Goal: Complete application form: Complete application form

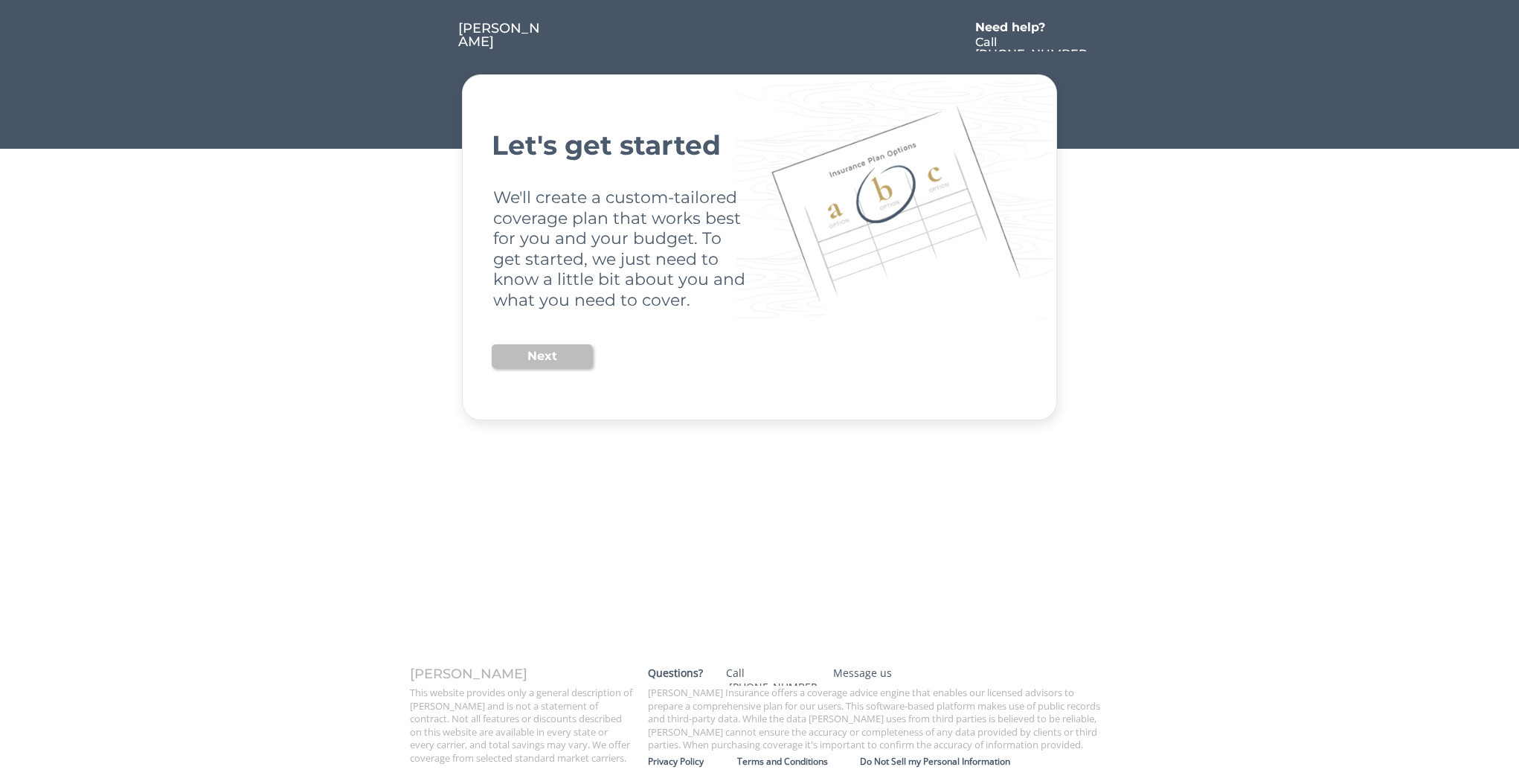
click at [581, 362] on button "Next" at bounding box center [541, 356] width 101 height 24
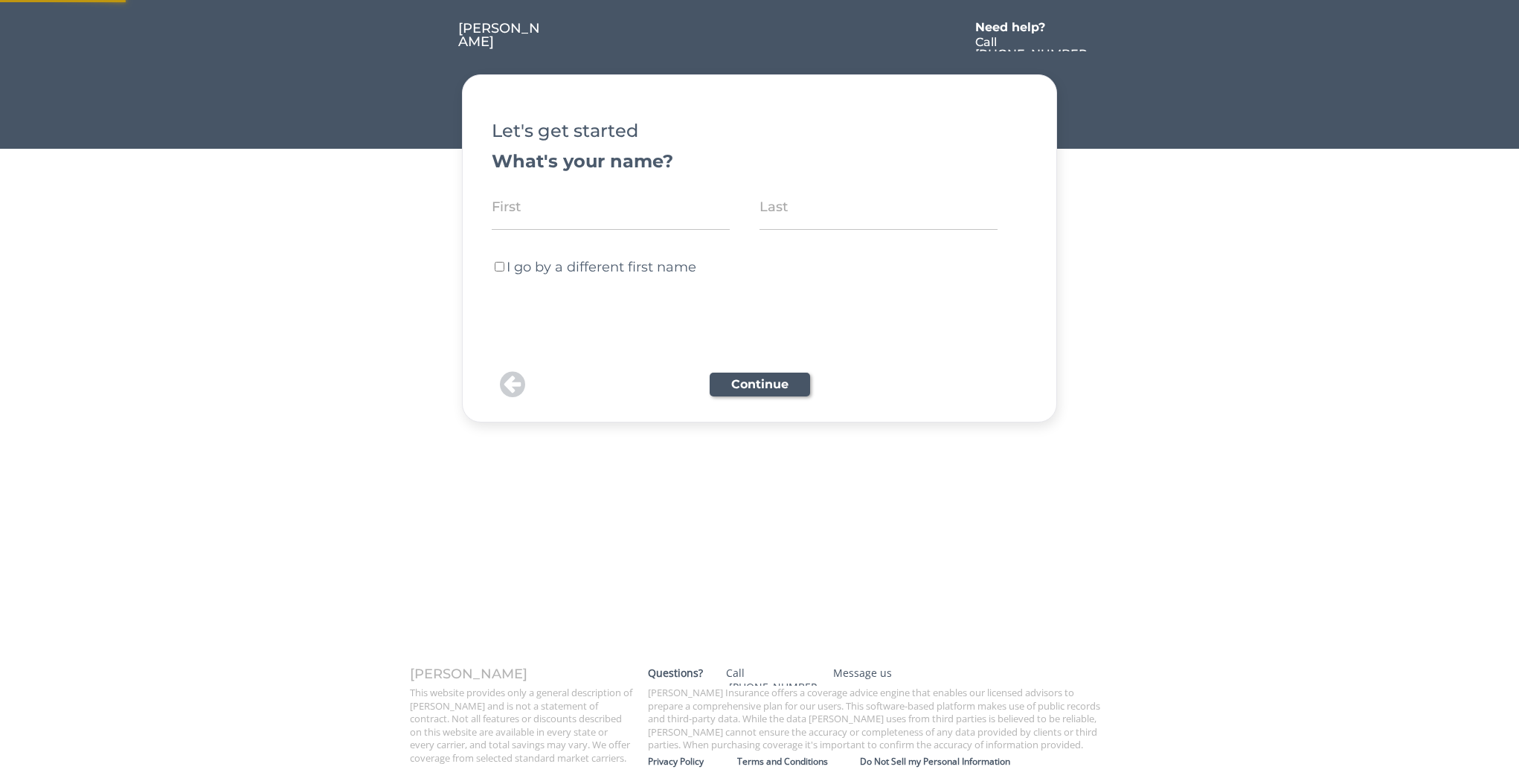
click at [683, 220] on input "input" at bounding box center [611, 207] width 238 height 46
type input "[PERSON_NAME]"
click at [657, 266] on label "I go by a different first name" at bounding box center [601, 266] width 190 height 16
click at [505, 266] on input "I go by a different first name" at bounding box center [499, 266] width 10 height 10
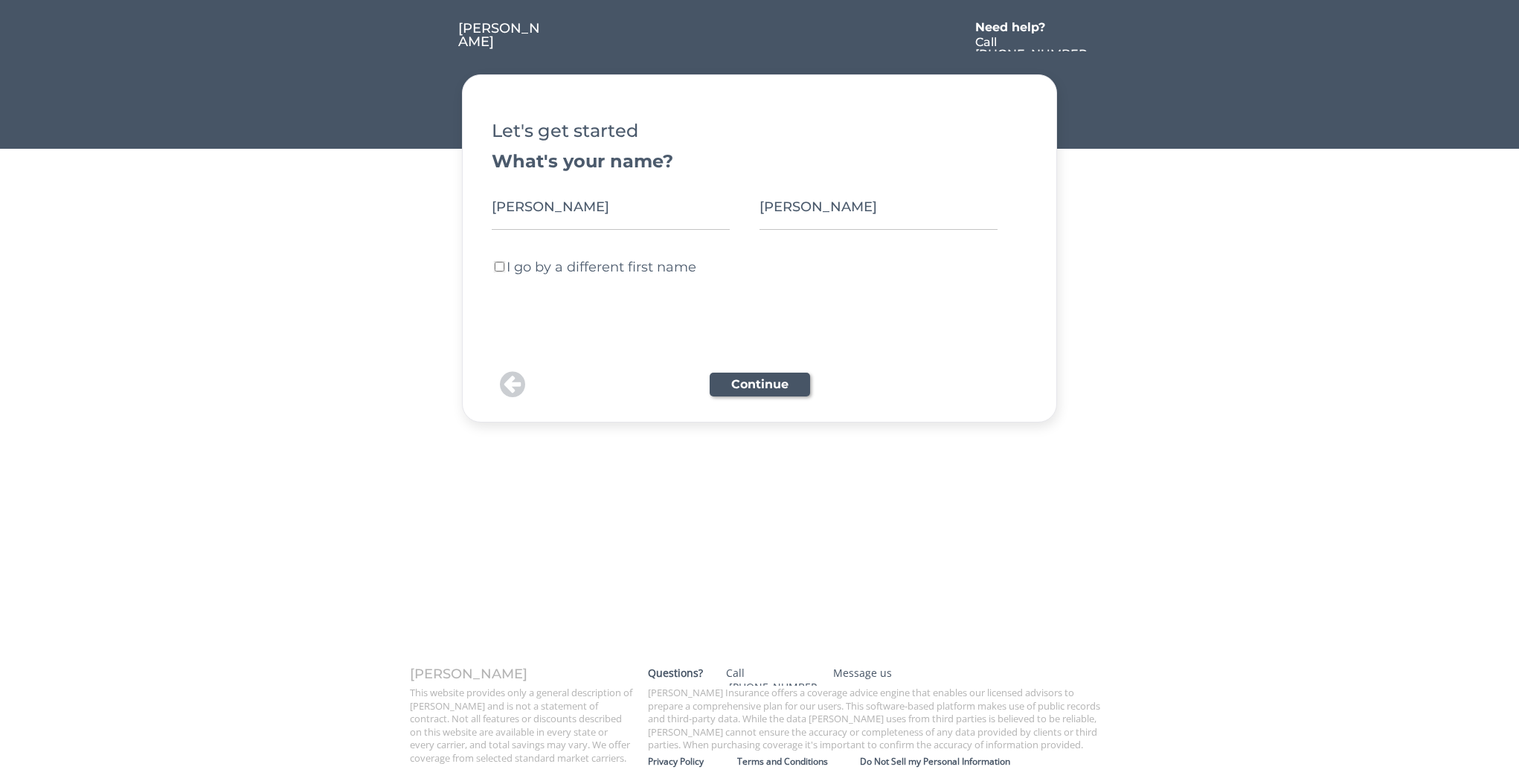
checkbox input "true"
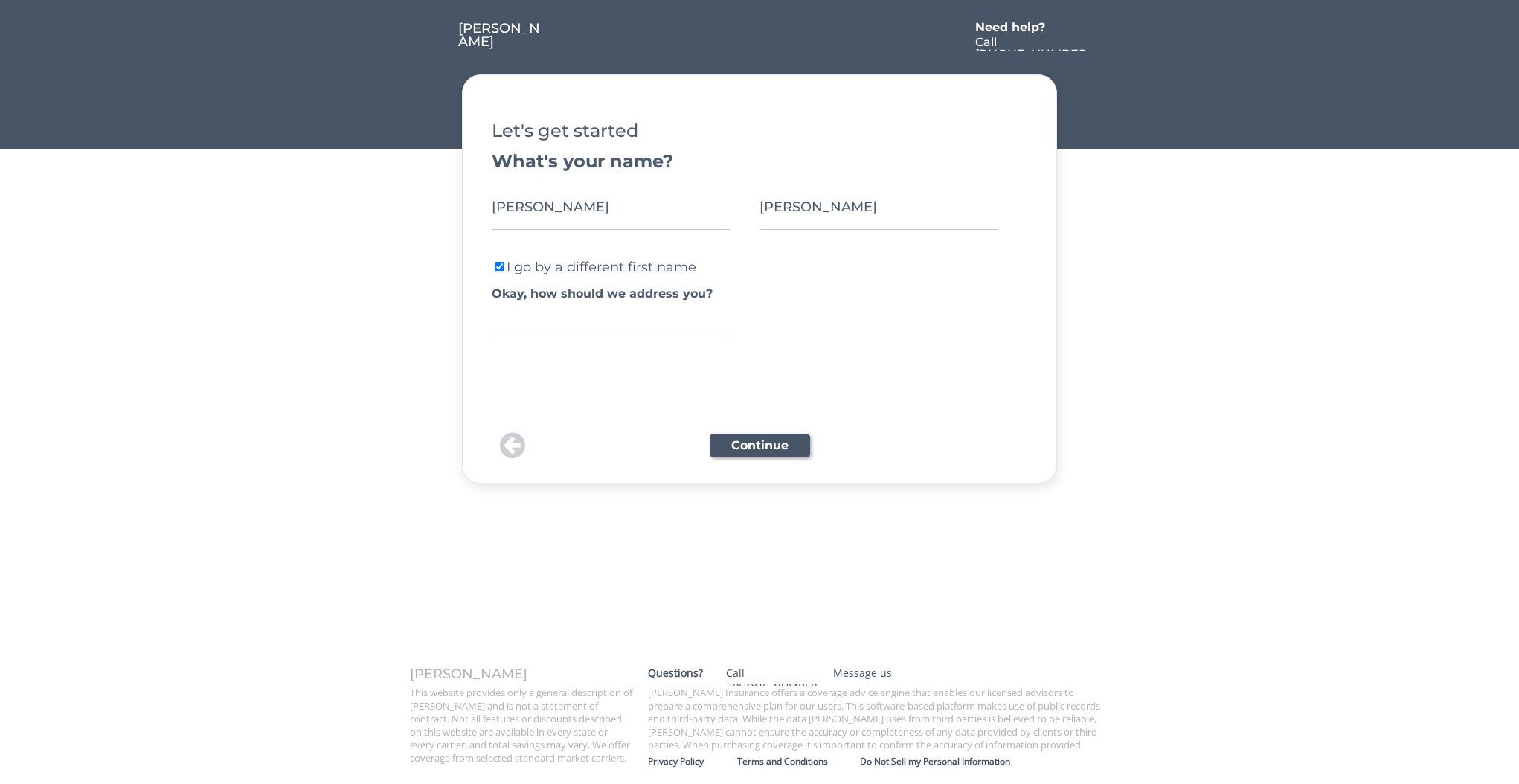
click at [676, 331] on input "input" at bounding box center [611, 321] width 238 height 28
type input "[PERSON_NAME]"
click at [746, 455] on button "Continue" at bounding box center [760, 445] width 101 height 24
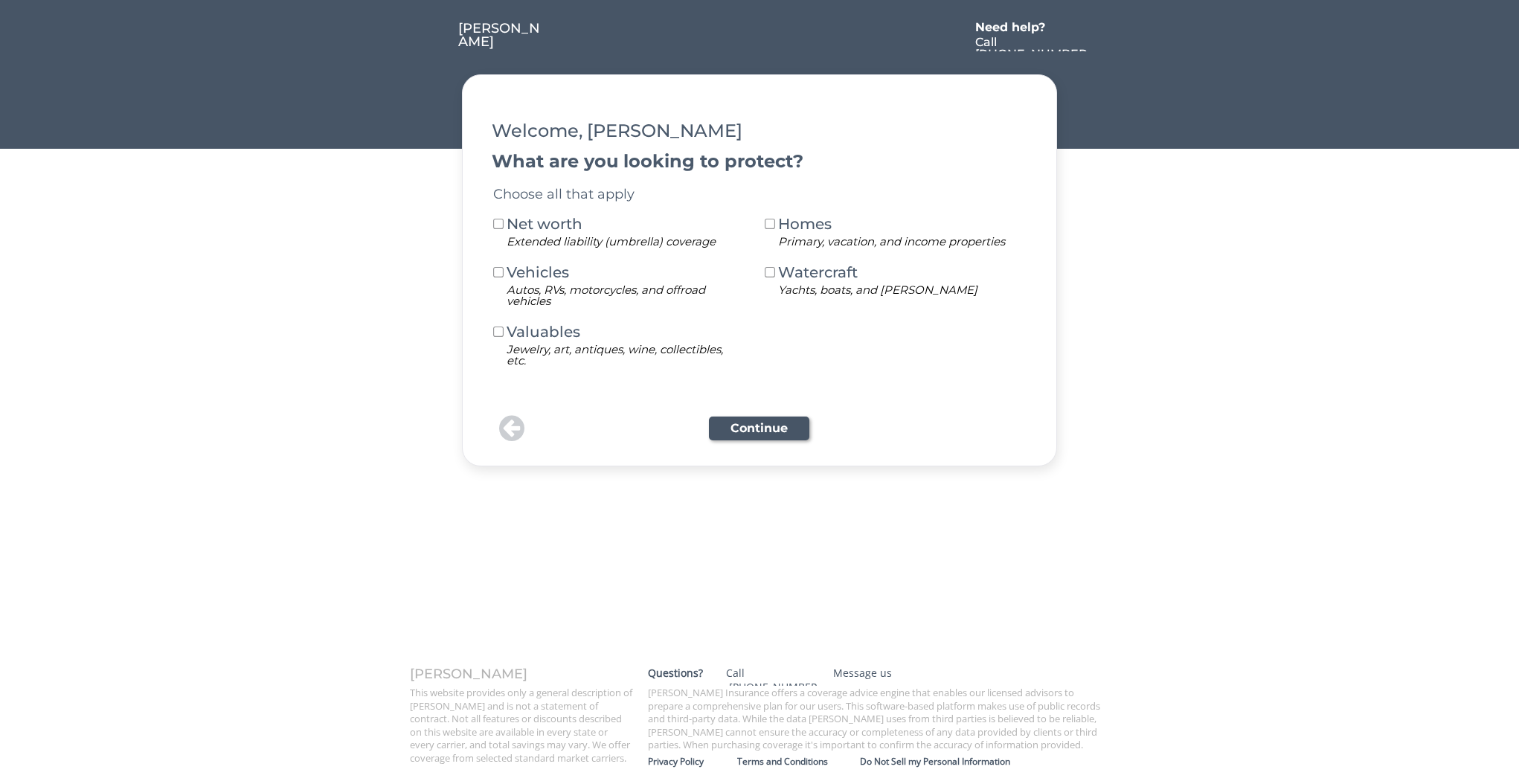
click at [574, 231] on div "Net worth" at bounding box center [548, 223] width 83 height 15
click at [554, 278] on div "Vehicles" at bounding box center [548, 272] width 83 height 15
click at [806, 226] on div "Homes" at bounding box center [819, 223] width 83 height 15
drag, startPoint x: 567, startPoint y: 328, endPoint x: 751, endPoint y: 302, distance: 185.8
click at [572, 326] on div "Valuables" at bounding box center [548, 331] width 83 height 15
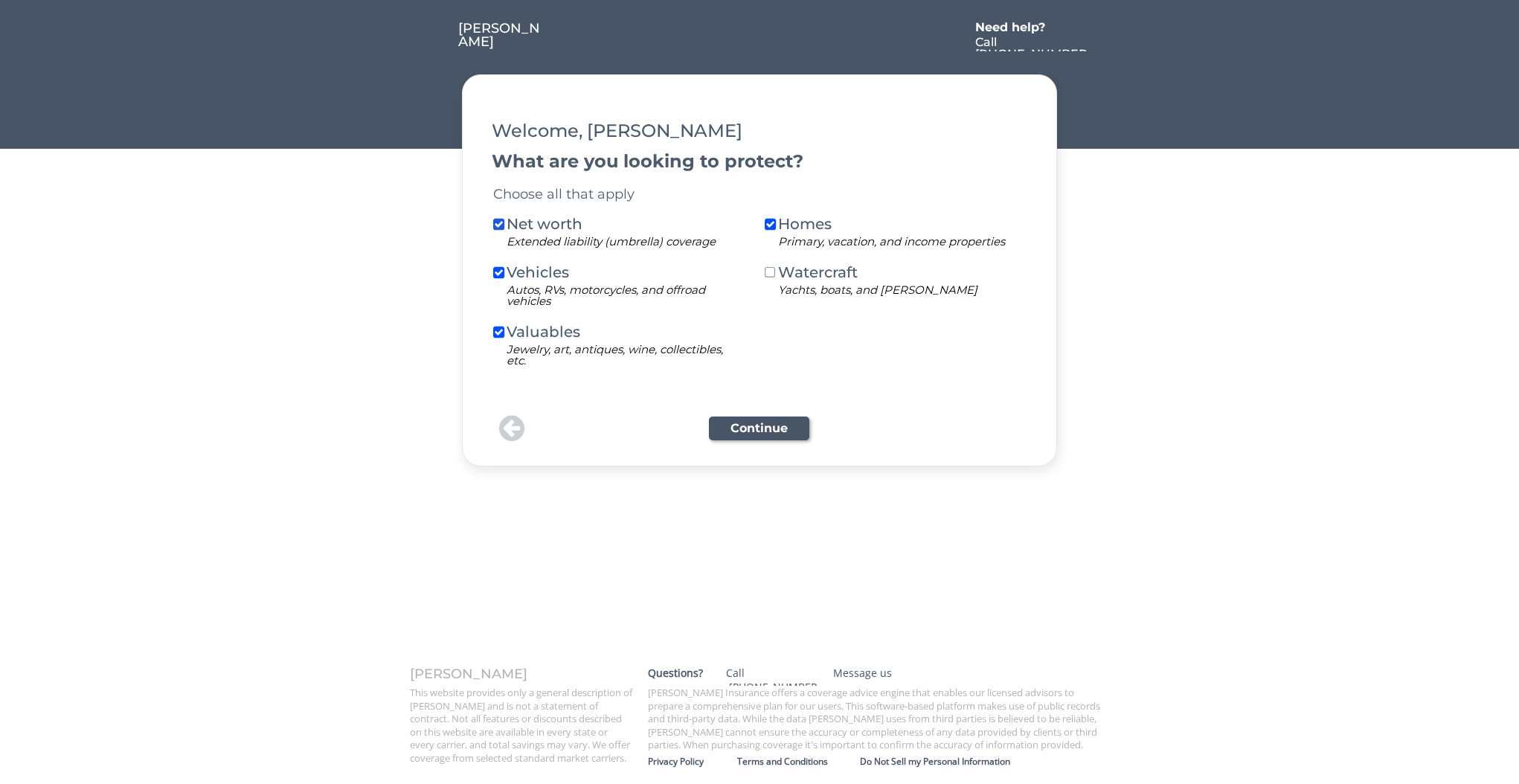
click at [808, 273] on div "Watercraft" at bounding box center [819, 272] width 83 height 15
click at [766, 426] on button "Continue" at bounding box center [759, 428] width 101 height 24
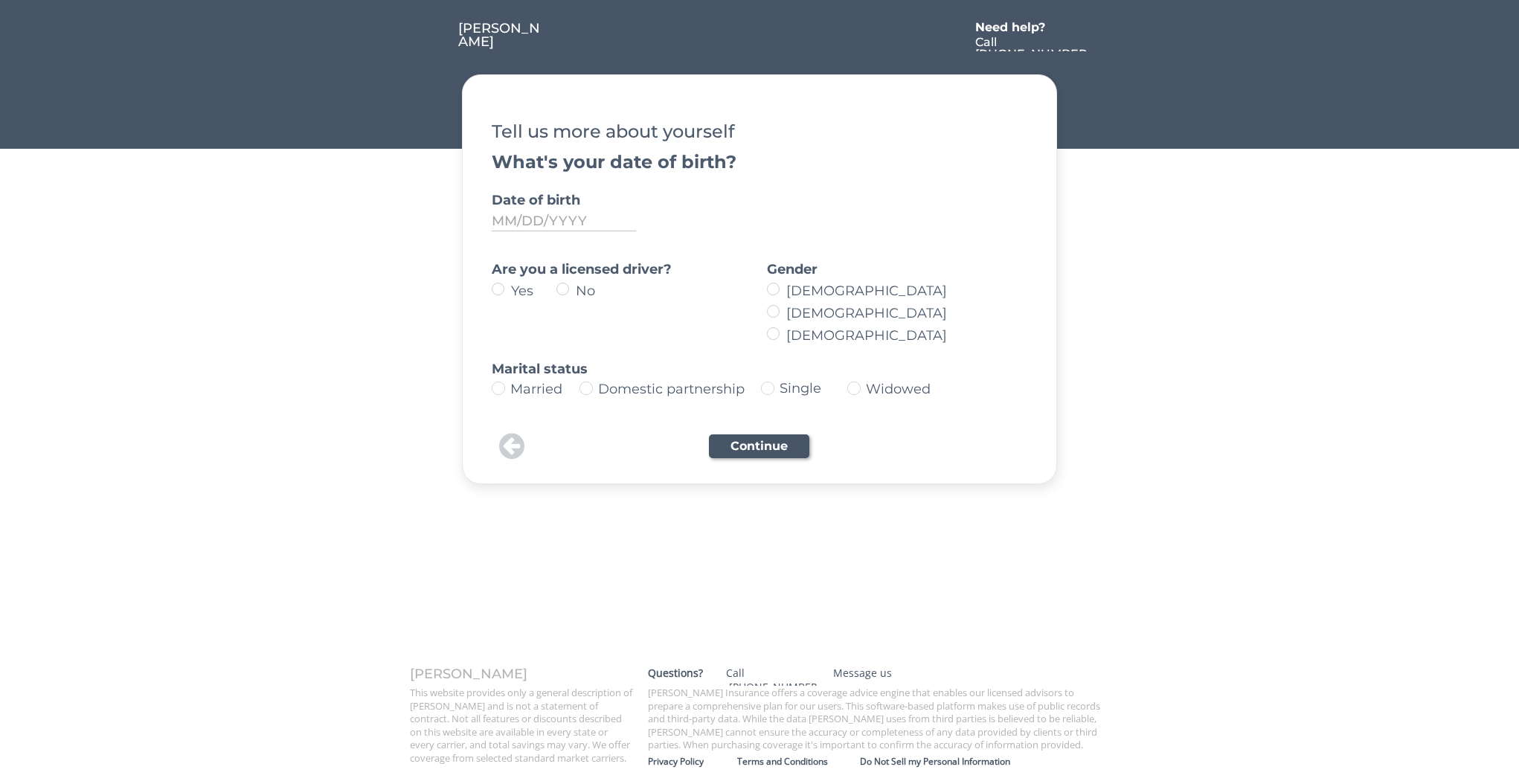
click at [511, 442] on button at bounding box center [511, 446] width 34 height 30
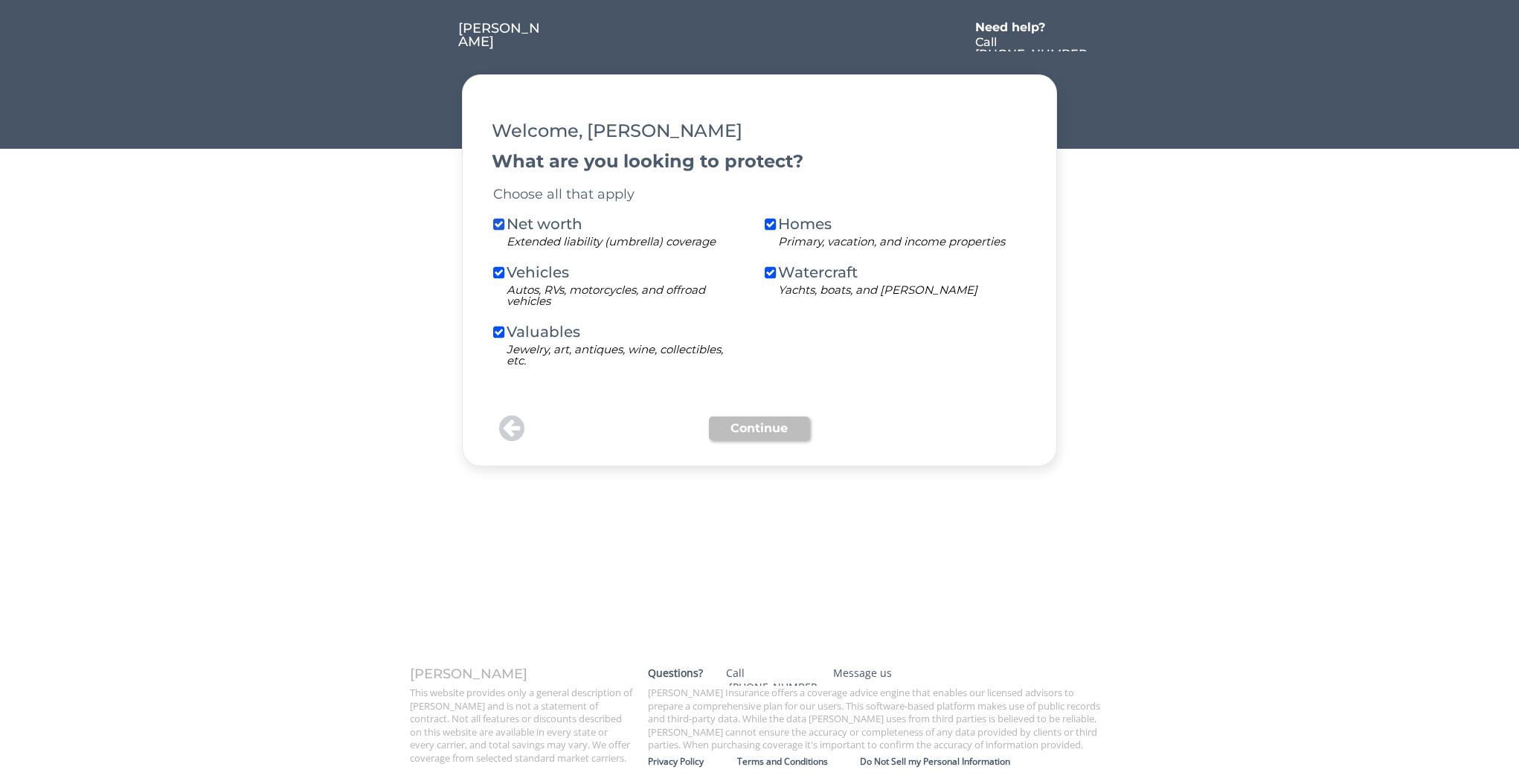
click at [782, 427] on button "Continue" at bounding box center [759, 428] width 101 height 24
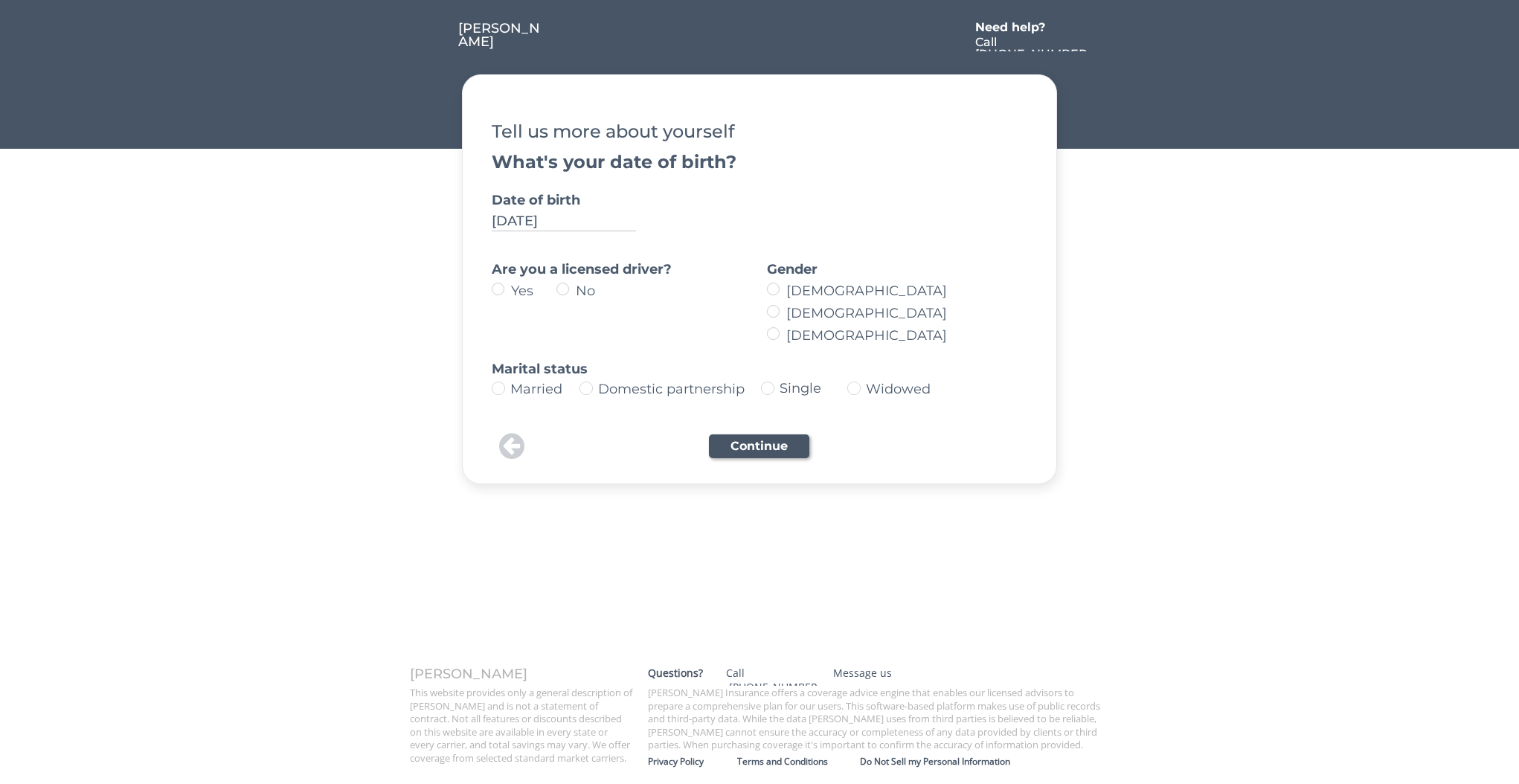
type input "[DATE]"
click at [534, 292] on label "Yes" at bounding box center [531, 290] width 50 height 13
click at [490, 292] on input "Yes" at bounding box center [485, 289] width 10 height 10
radio input "true"
click at [815, 312] on label "[DEMOGRAPHIC_DATA]" at bounding box center [901, 313] width 238 height 13
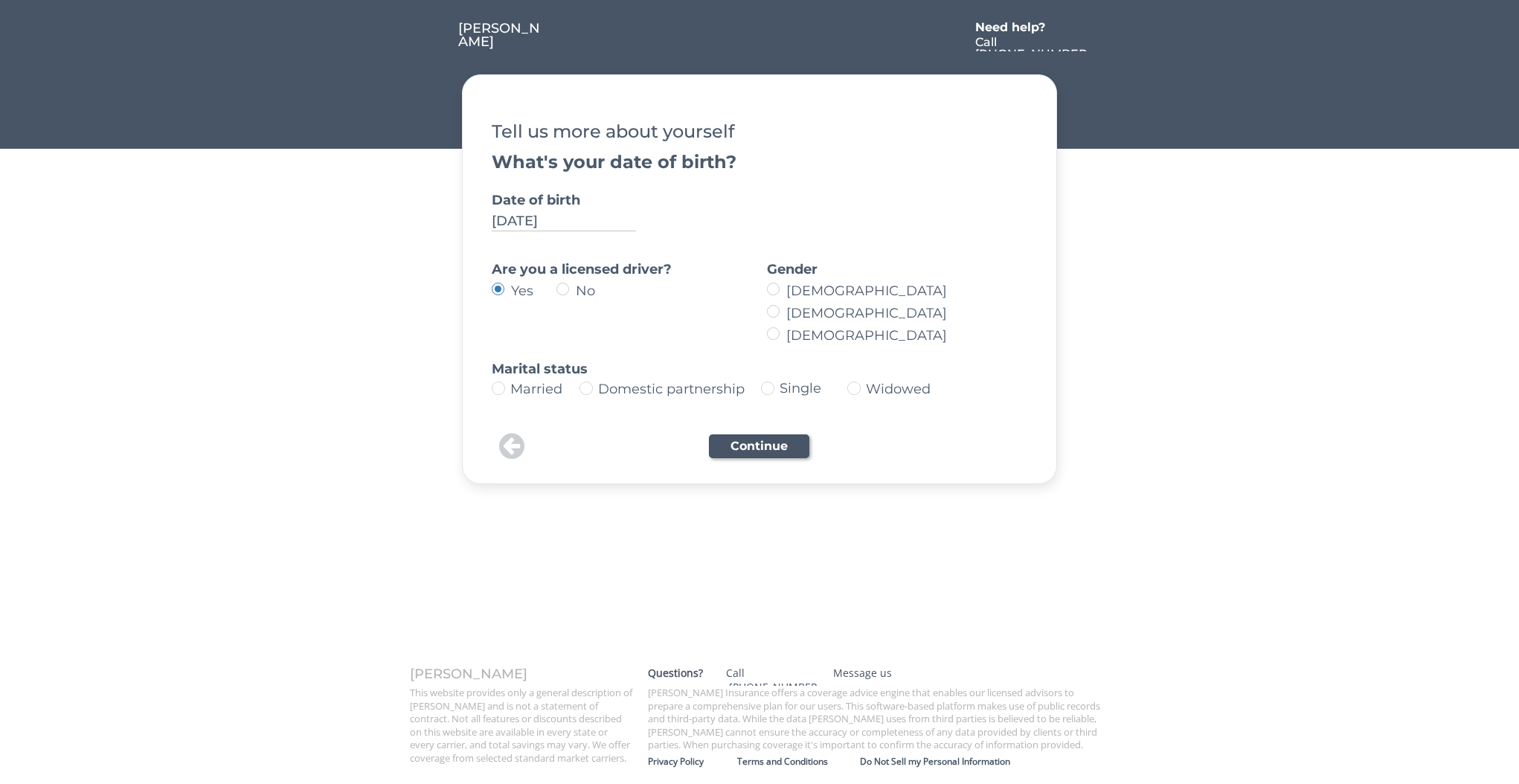
click at [766, 294] on input "[DEMOGRAPHIC_DATA]" at bounding box center [760, 289] width 10 height 10
radio input "true"
click at [796, 390] on div "Single" at bounding box center [802, 388] width 45 height 13
click at [531, 387] on div "Married" at bounding box center [543, 389] width 65 height 13
type input "Married"
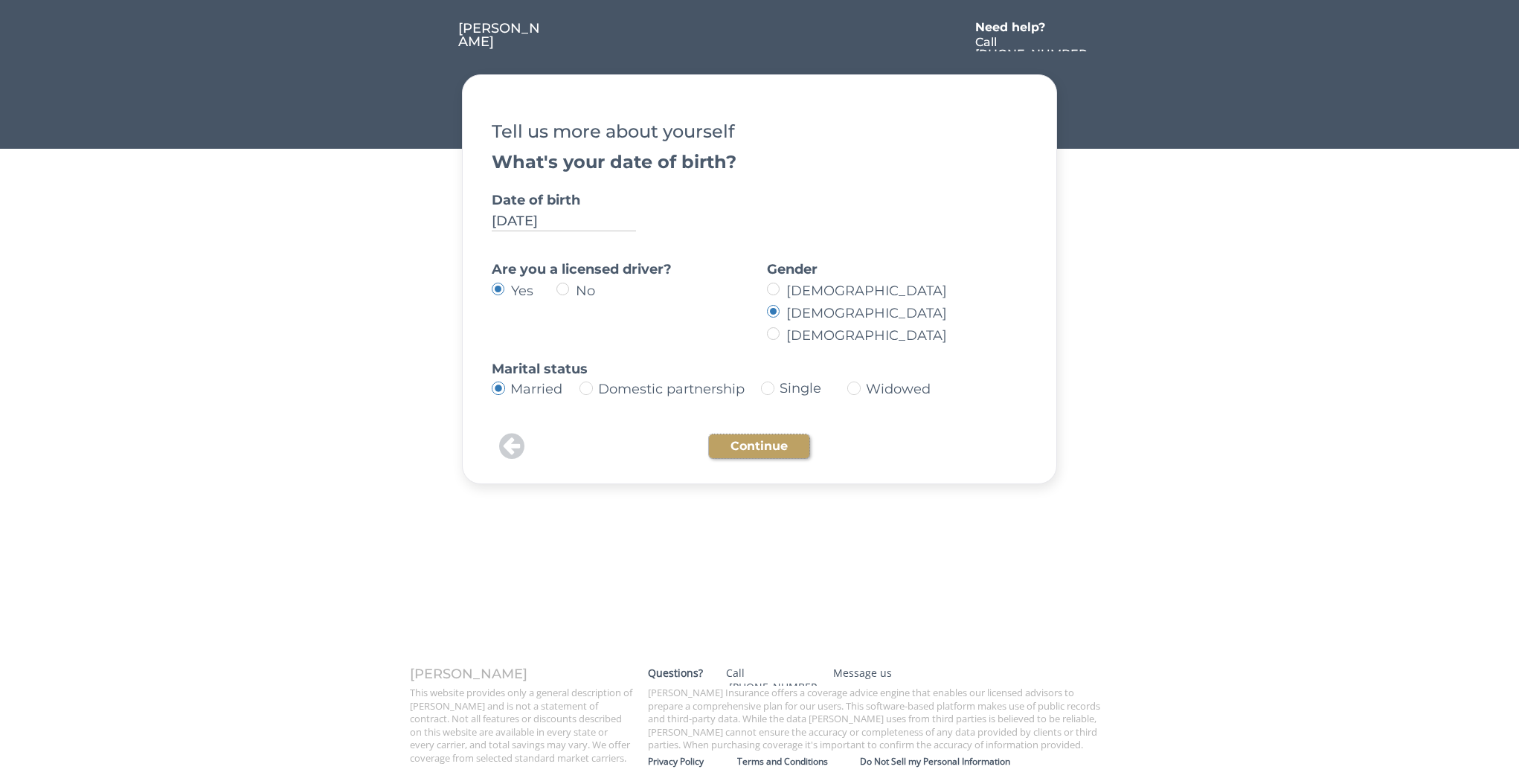
click at [743, 446] on button "Continue" at bounding box center [759, 446] width 101 height 24
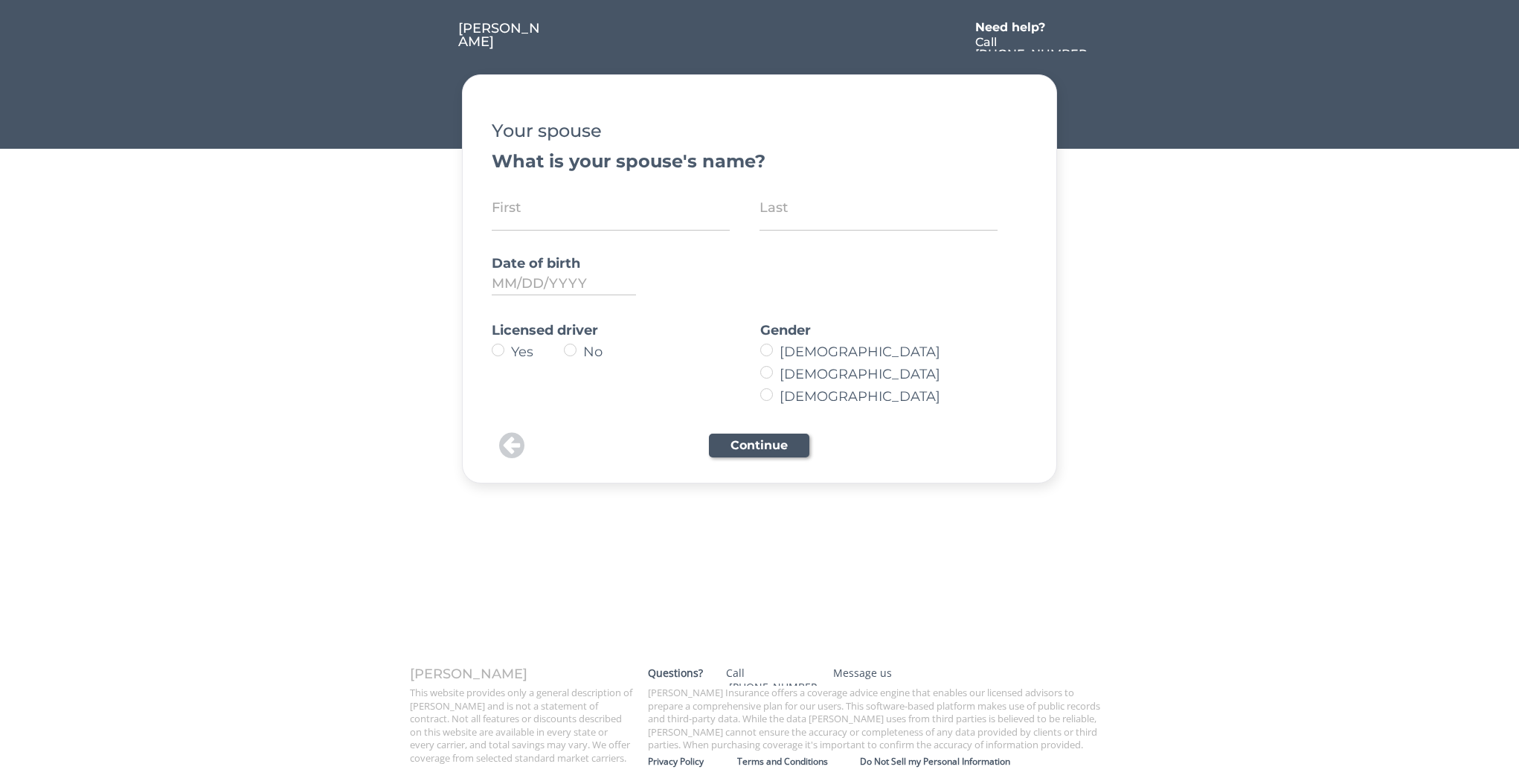
click at [646, 212] on input "input" at bounding box center [611, 207] width 238 height 46
click at [640, 222] on input "input" at bounding box center [611, 207] width 238 height 46
type input "[PERSON_NAME]"
type input "[DATE]"
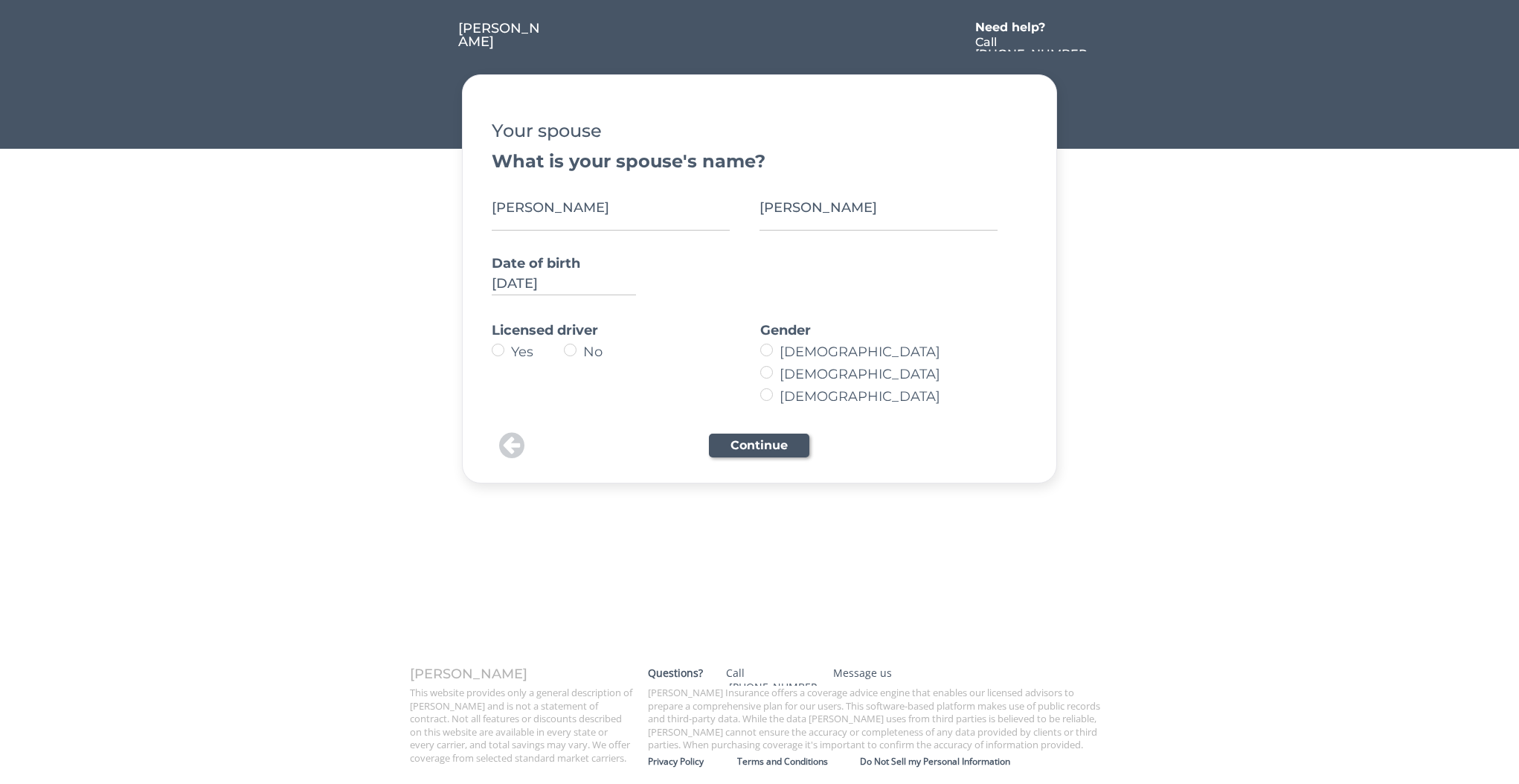
click at [518, 349] on label "Yes" at bounding box center [535, 352] width 58 height 13
click at [490, 349] on input "Yes" at bounding box center [485, 350] width 10 height 10
radio input "true"
click at [804, 351] on label "[DEMOGRAPHIC_DATA]" at bounding box center [889, 352] width 226 height 13
click at [759, 351] on input "[DEMOGRAPHIC_DATA]" at bounding box center [754, 350] width 10 height 10
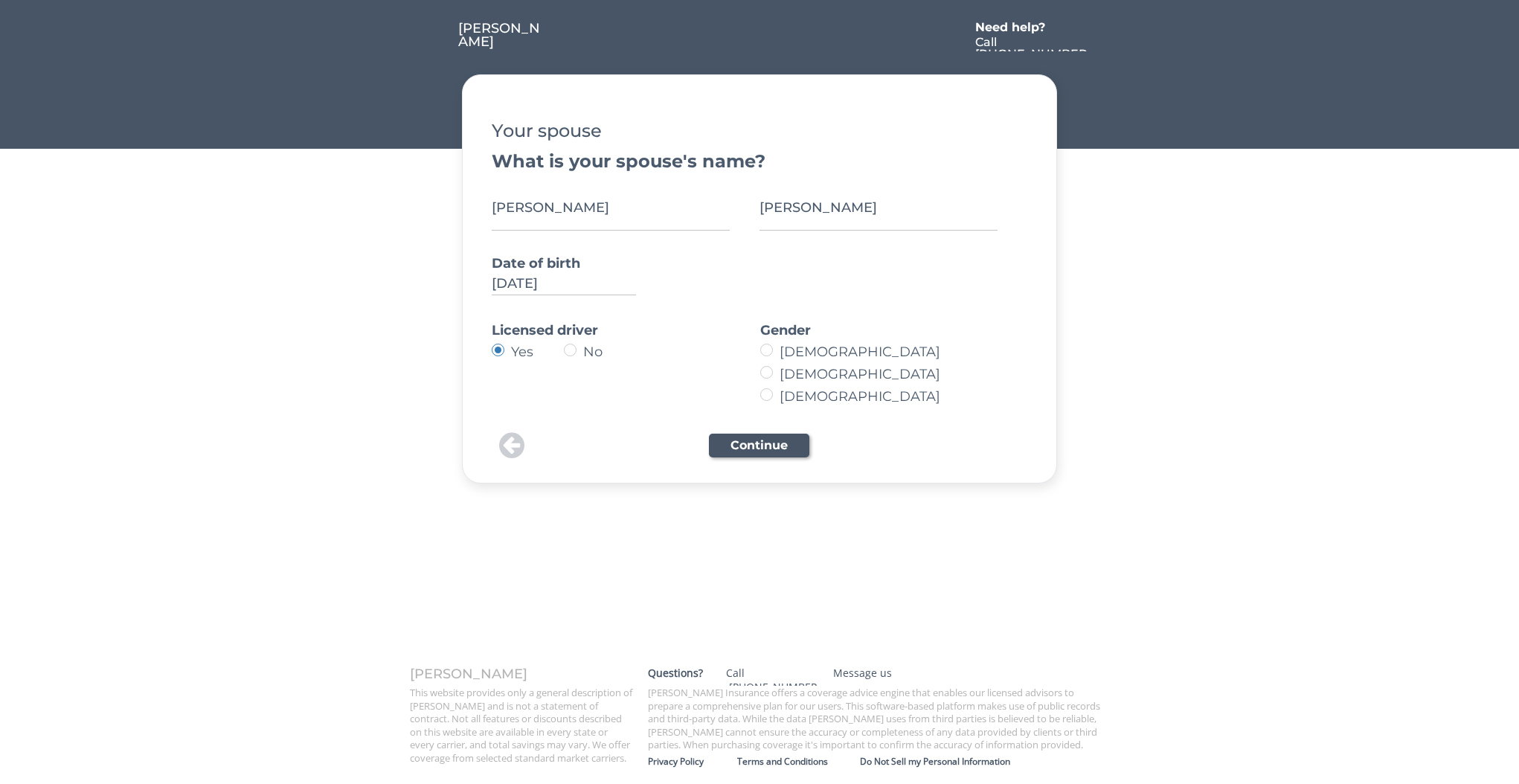
radio input "true"
click at [785, 445] on button "Continue" at bounding box center [759, 445] width 101 height 24
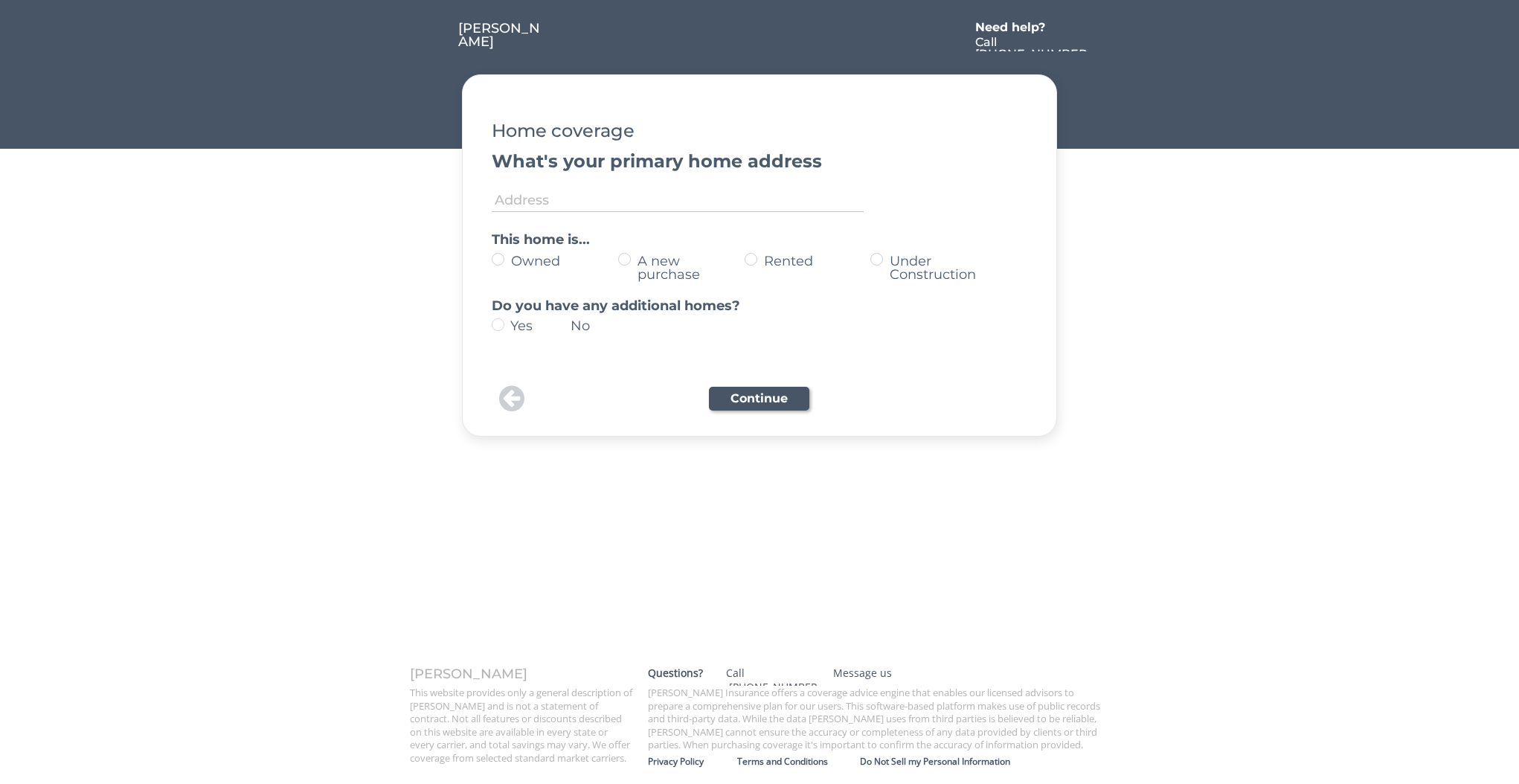
click at [548, 195] on input "input" at bounding box center [677, 197] width 372 height 30
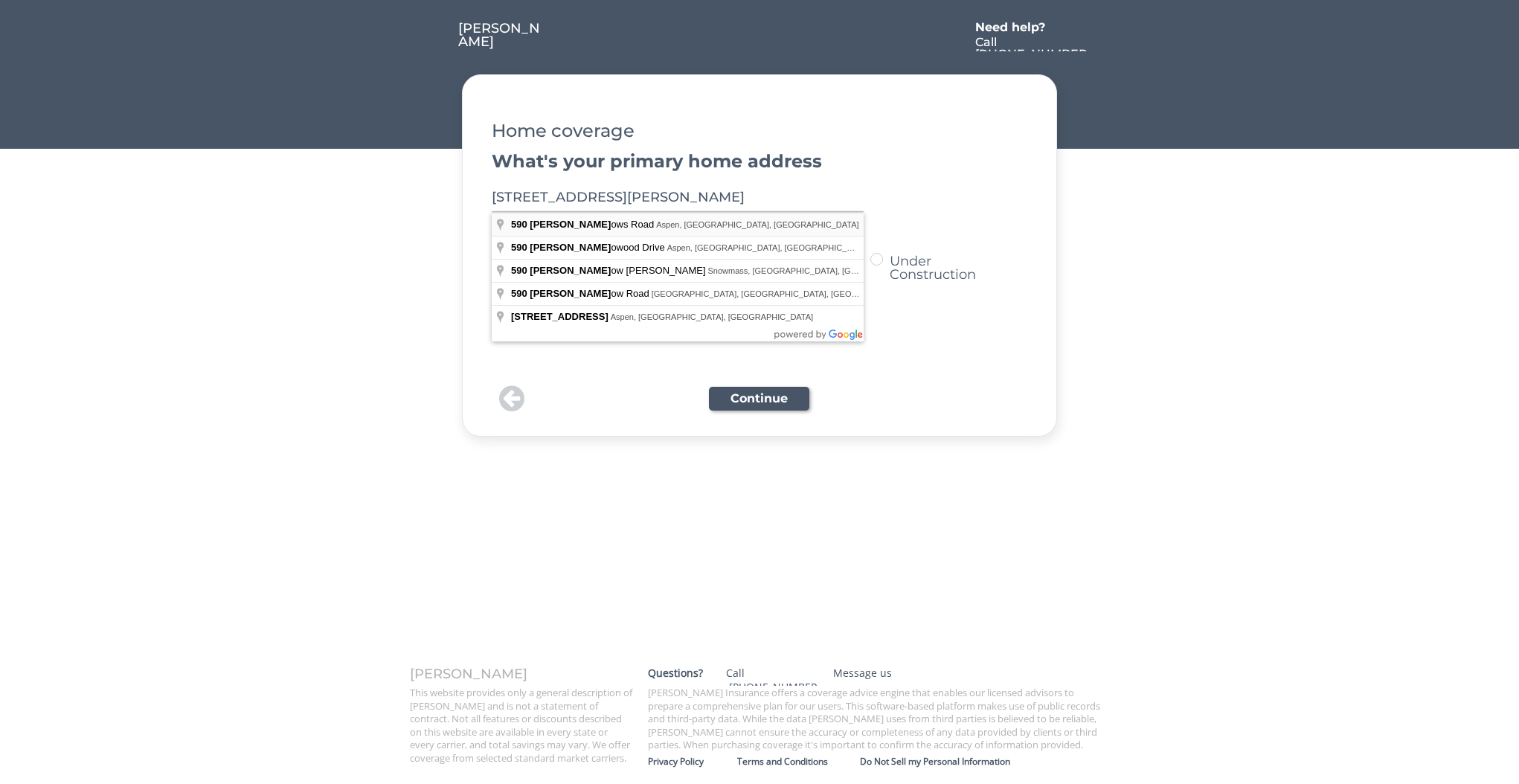
type input "[STREET_ADDRESS][PERSON_NAME]"
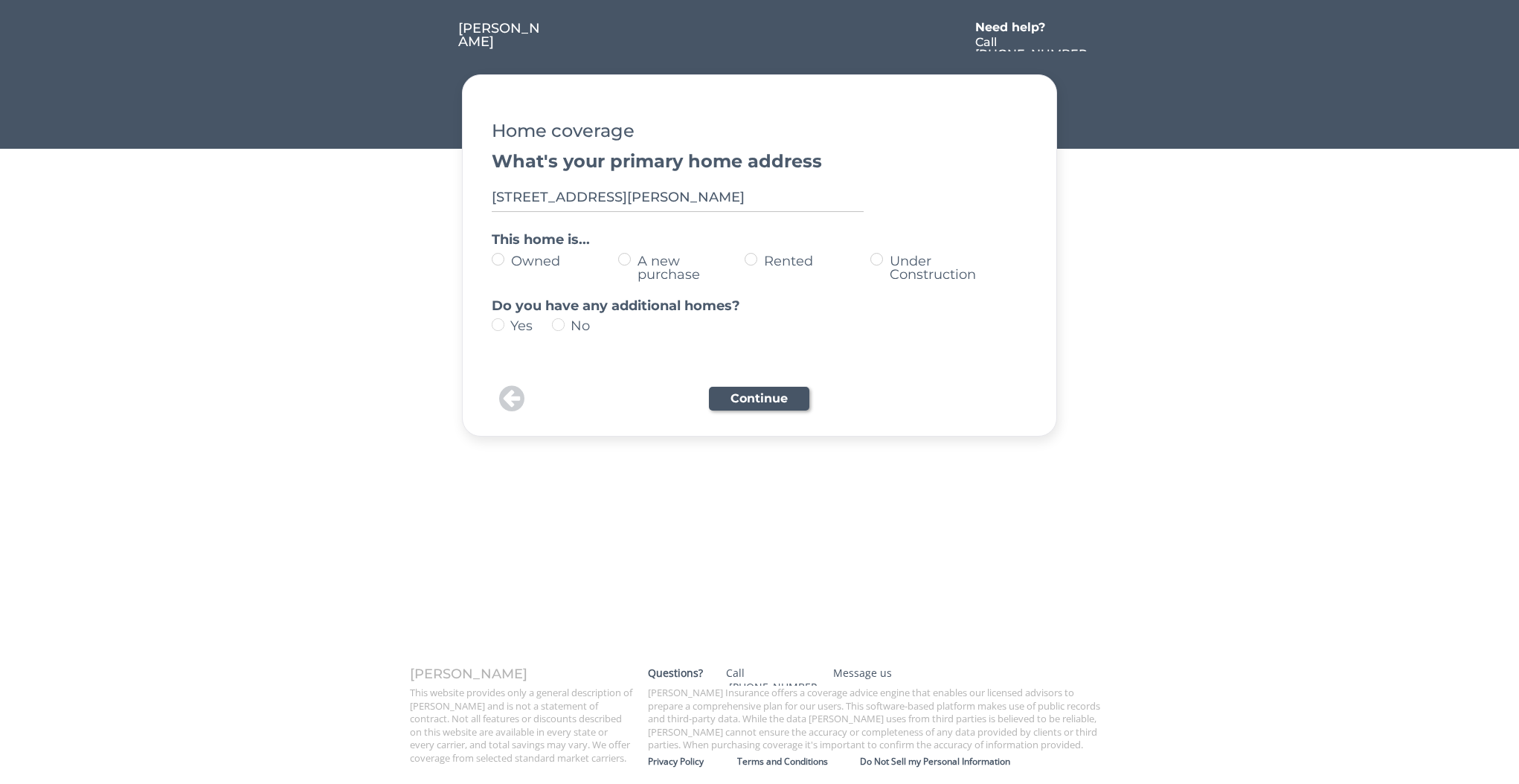
click at [783, 262] on label "Rented" at bounding box center [815, 260] width 111 height 13
click at [490, 262] on input "Rented" at bounding box center [485, 259] width 10 height 10
radio input "true"
click at [577, 326] on div "No" at bounding box center [591, 326] width 41 height 13
click at [529, 326] on div "Yes" at bounding box center [531, 326] width 41 height 13
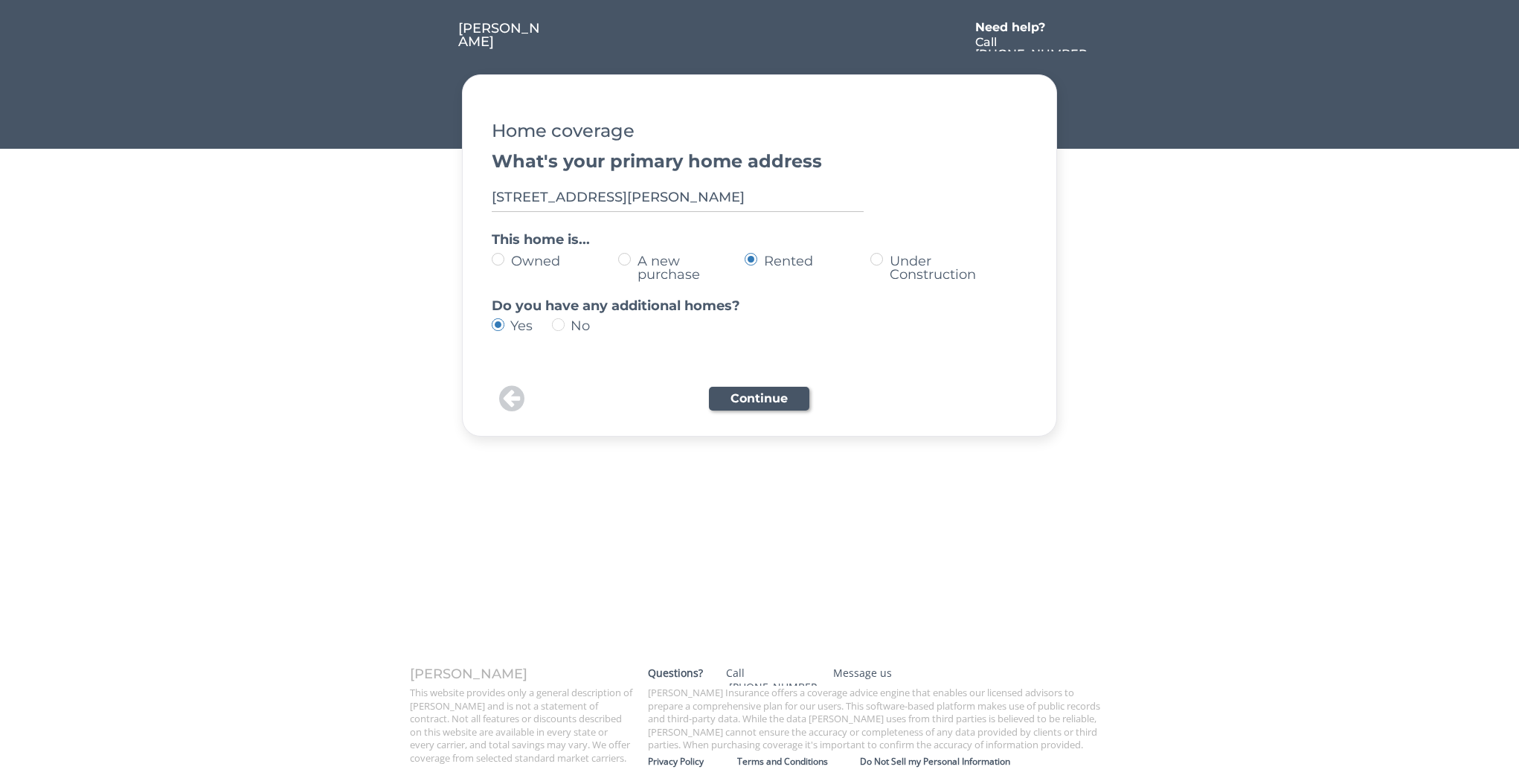
click at [493, 323] on img at bounding box center [498, 325] width 12 height 12
click at [576, 323] on div "No" at bounding box center [591, 326] width 41 height 13
type input "no"
click at [767, 398] on button "Continue" at bounding box center [759, 399] width 101 height 24
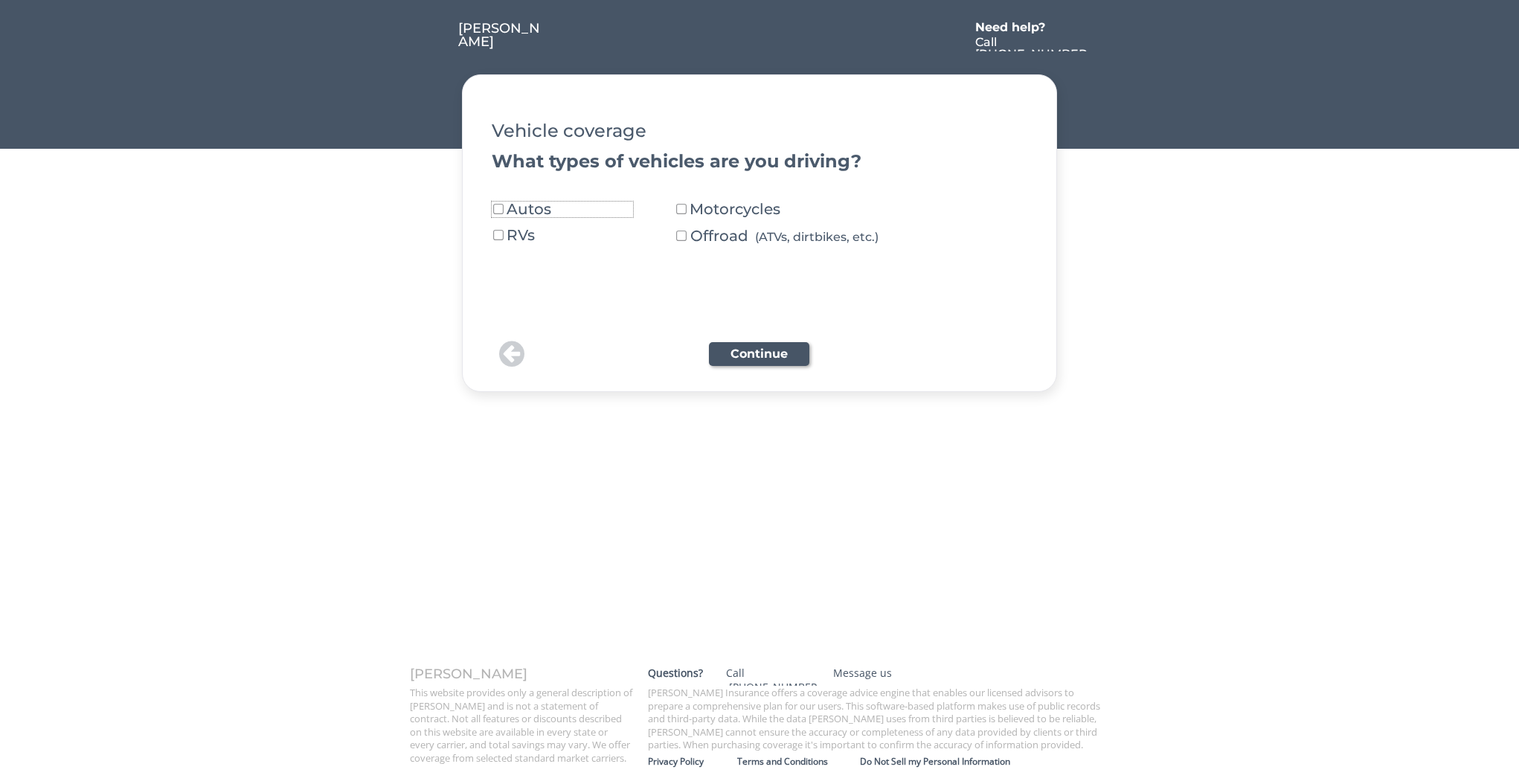
click at [533, 216] on div "Autos" at bounding box center [548, 209] width 83 height 15
click at [769, 349] on button "Continue" at bounding box center [759, 354] width 101 height 24
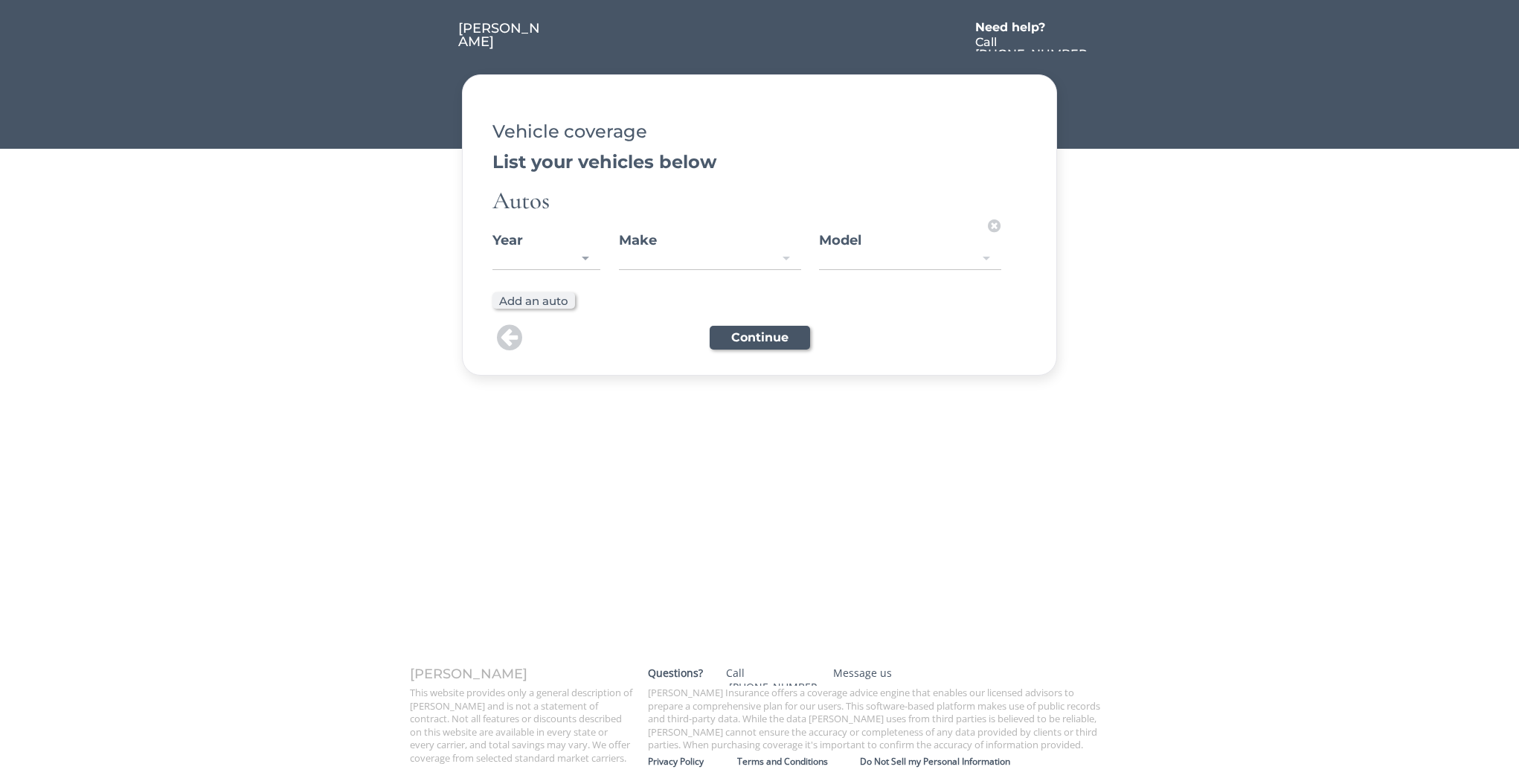
click at [585, 269] on div "2027 2026 2025 2024 2023 2022 2021 2020 2019 2018 2017 2016 2015 2014 2013 2012…" at bounding box center [546, 260] width 108 height 22
click at [577, 256] on div at bounding box center [546, 259] width 108 height 19
click at [689, 262] on div at bounding box center [710, 259] width 182 height 19
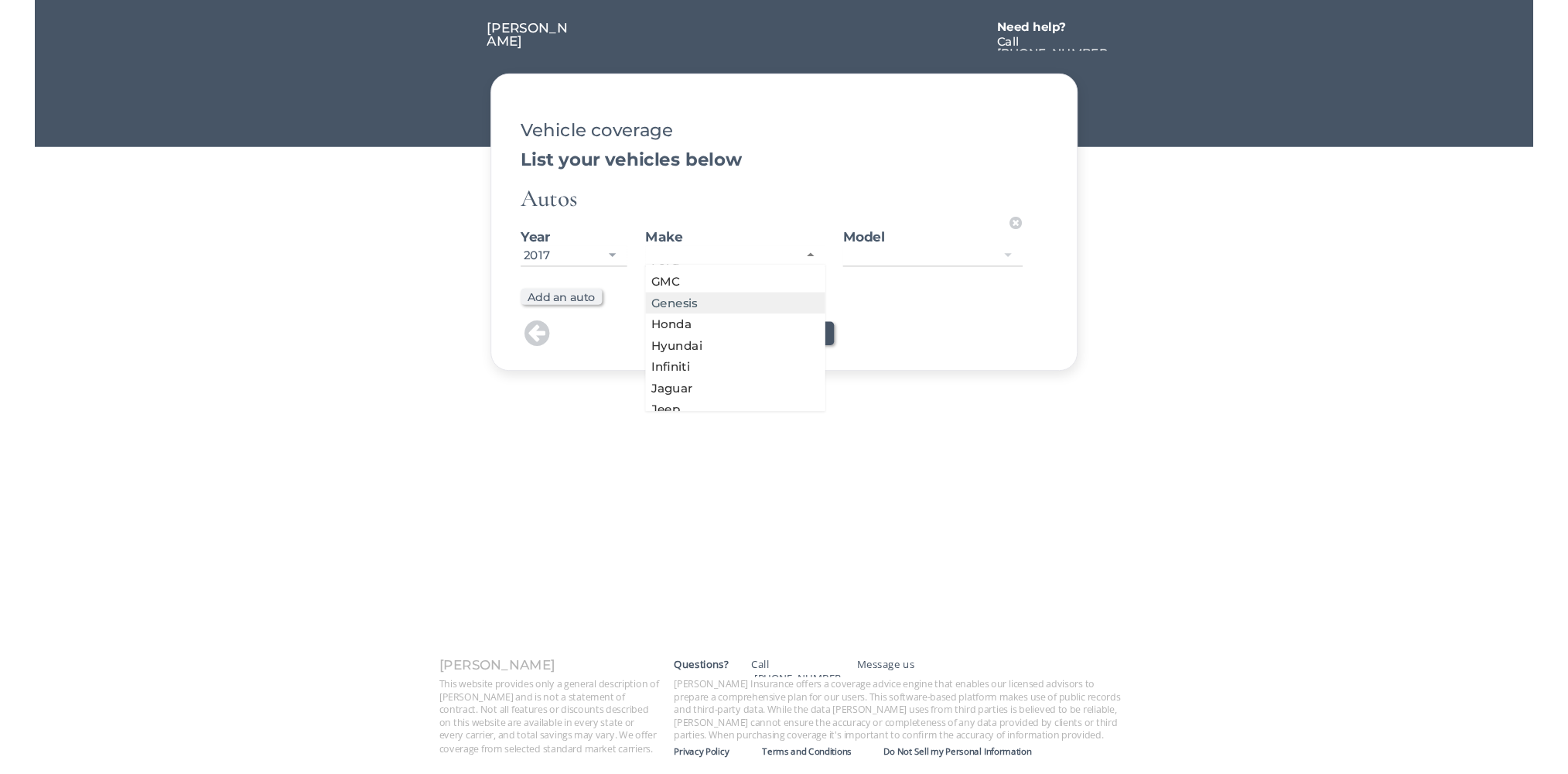
scroll to position [387, 0]
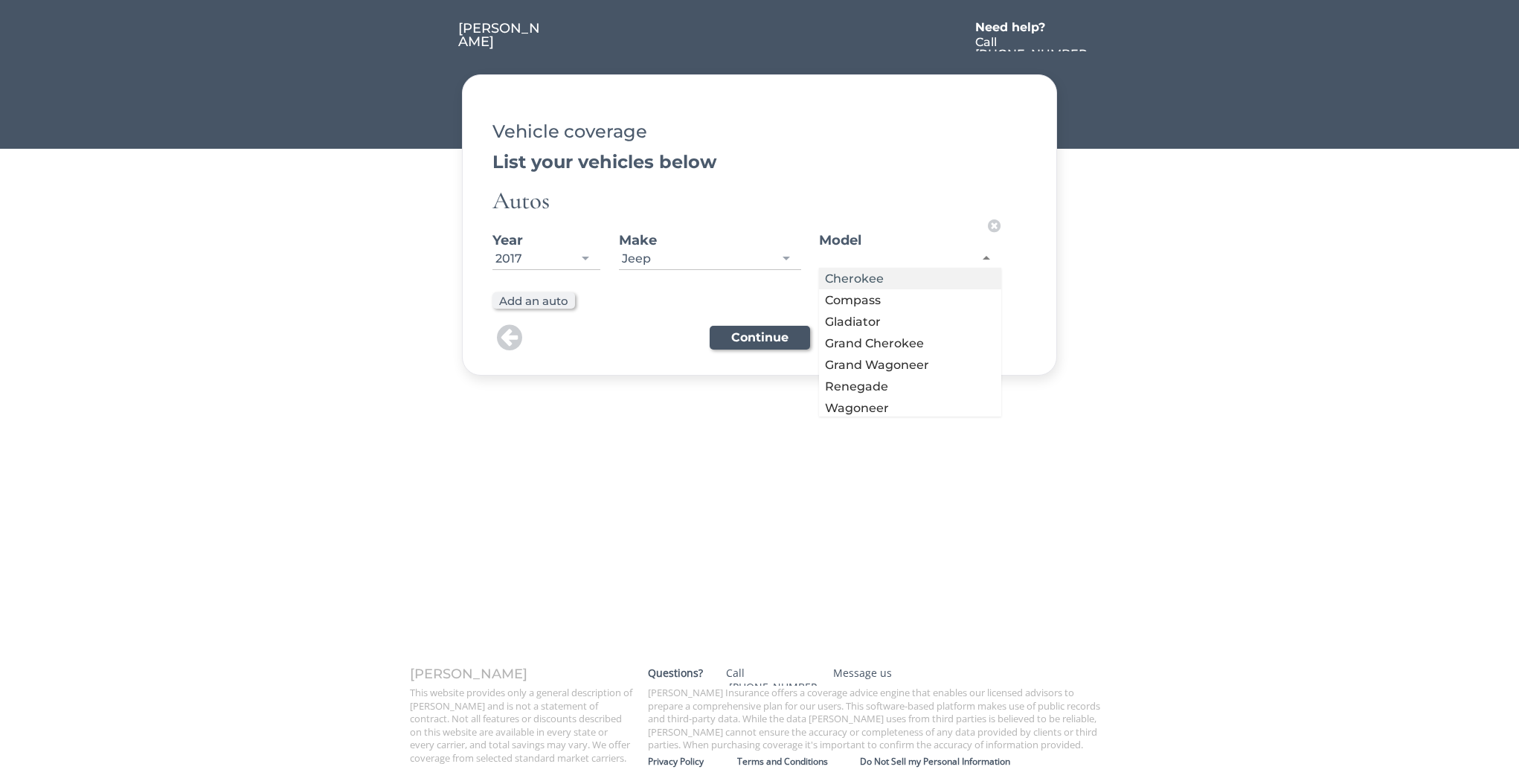
click at [895, 265] on div at bounding box center [910, 259] width 182 height 19
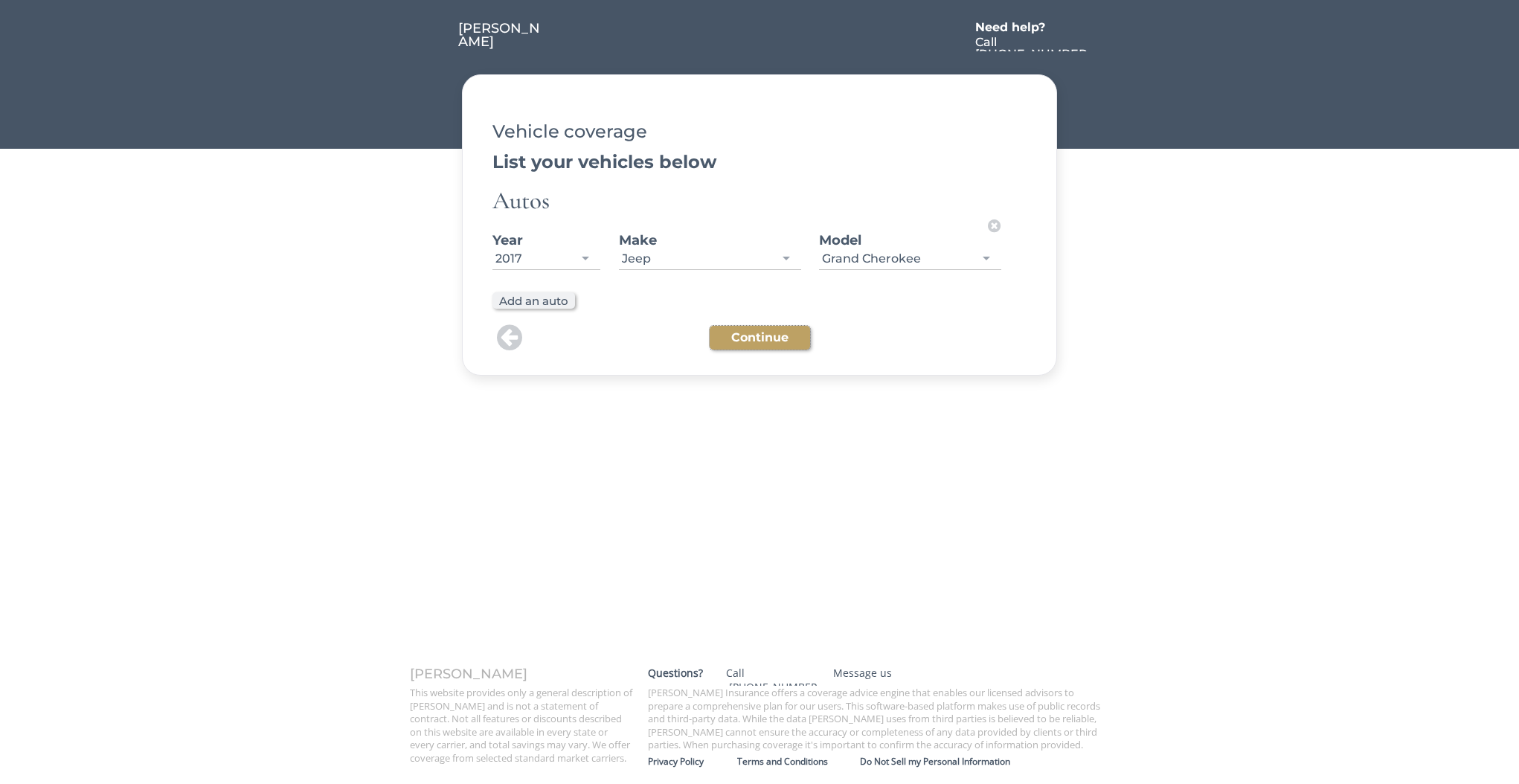
click at [774, 338] on button "Continue" at bounding box center [760, 337] width 101 height 24
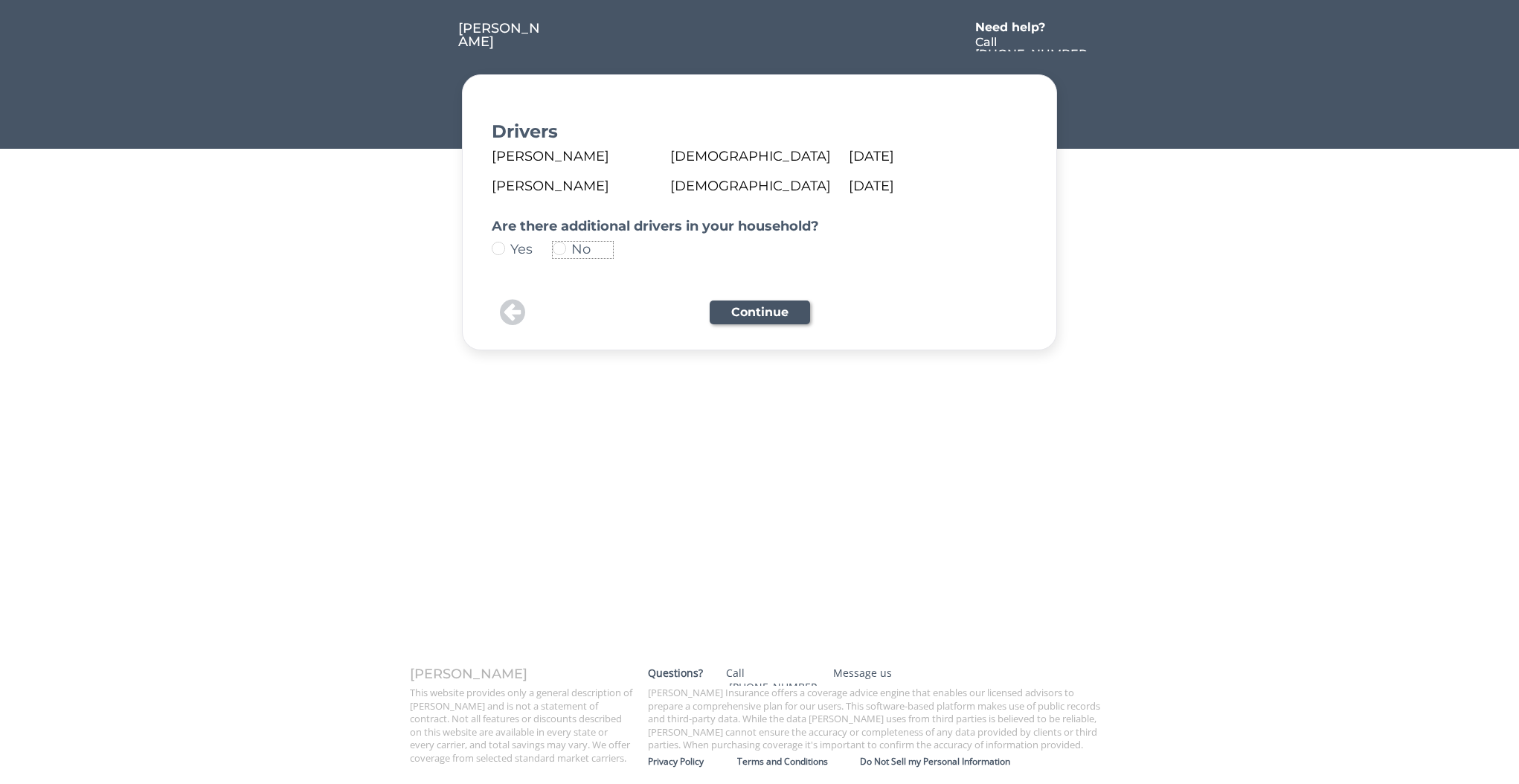
click at [579, 251] on div "No" at bounding box center [592, 249] width 41 height 13
click at [754, 308] on button "Continue" at bounding box center [760, 312] width 101 height 24
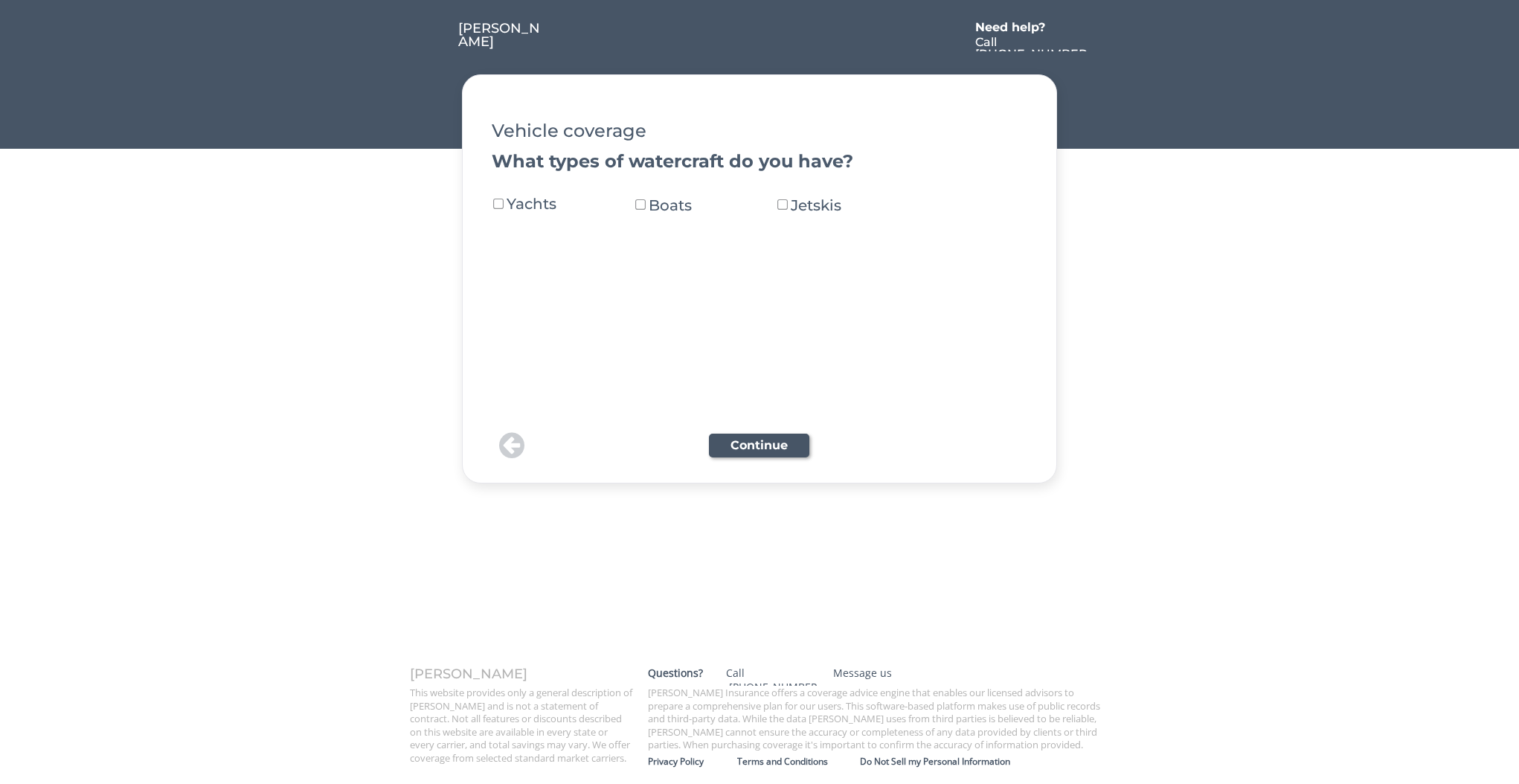
click at [673, 207] on div "Boats" at bounding box center [690, 205] width 83 height 15
click at [791, 430] on button "Continue" at bounding box center [759, 434] width 101 height 24
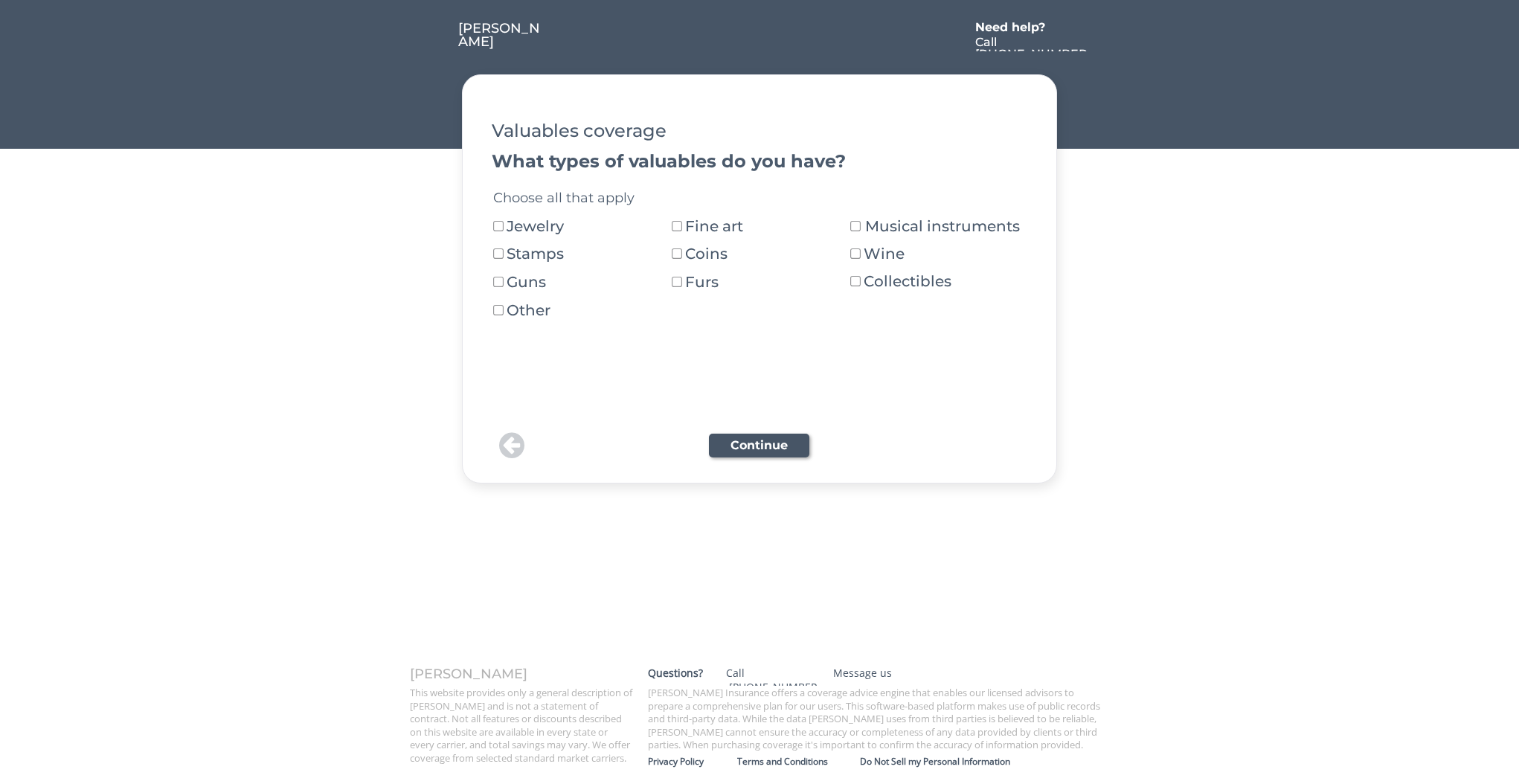
click at [710, 228] on div "Fine art" at bounding box center [726, 226] width 83 height 15
click at [795, 443] on button "Continue" at bounding box center [759, 445] width 101 height 24
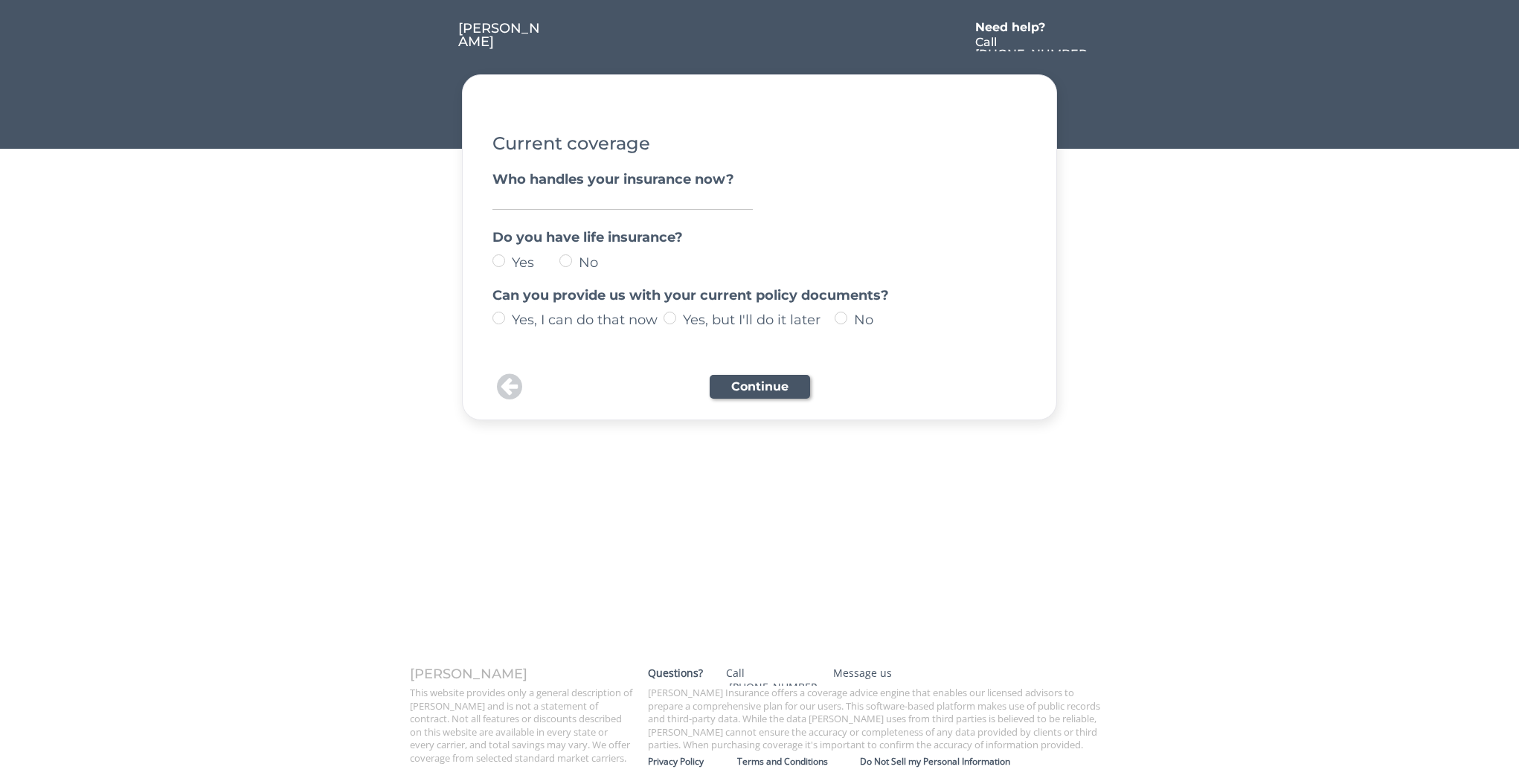
click at [597, 203] on input "input" at bounding box center [622, 200] width 260 height 20
type input "State Farm"
drag, startPoint x: 495, startPoint y: 178, endPoint x: 721, endPoint y: 174, distance: 226.0
click at [721, 174] on div "Who handles your insurance now?" at bounding box center [760, 179] width 536 height 13
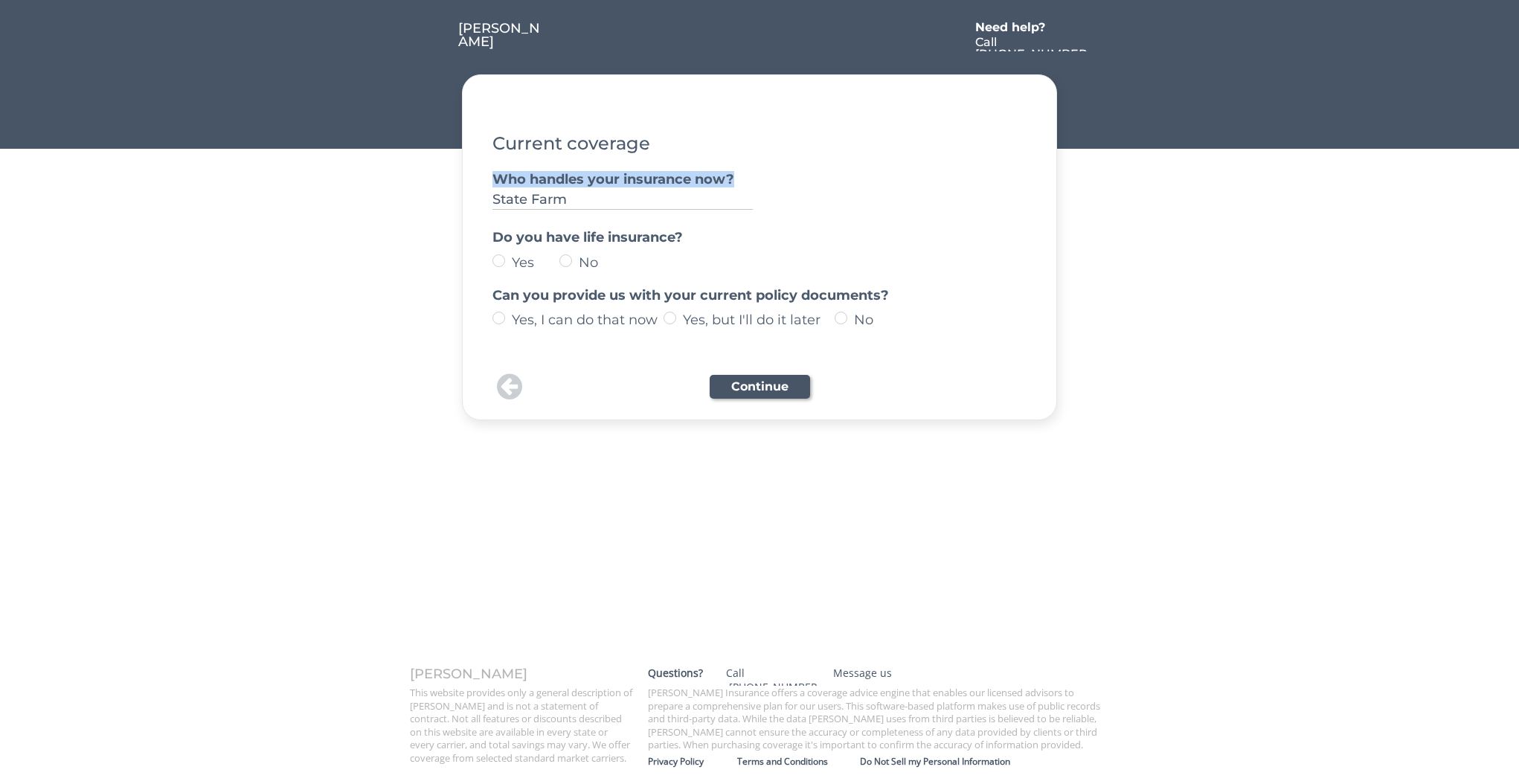
drag, startPoint x: 746, startPoint y: 176, endPoint x: 495, endPoint y: 181, distance: 251.0
click at [495, 181] on div "Who handles your insurance now?" at bounding box center [760, 179] width 536 height 13
click at [663, 190] on input "input" at bounding box center [622, 200] width 260 height 20
click at [577, 262] on label "No" at bounding box center [601, 262] width 52 height 13
click at [491, 262] on input "No" at bounding box center [486, 260] width 10 height 10
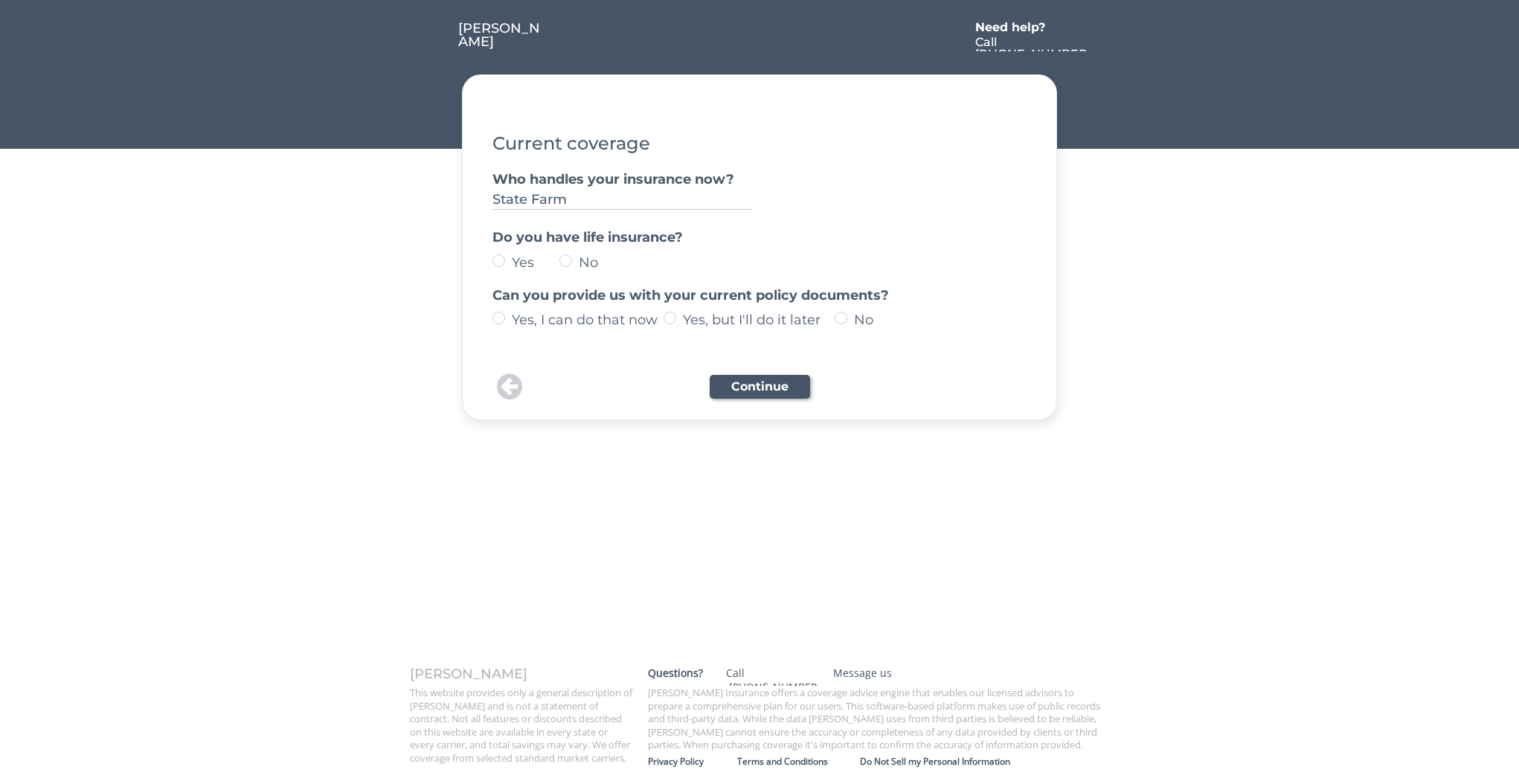
radio input "true"
click at [627, 323] on label "Yes, I can do that now" at bounding box center [585, 319] width 156 height 13
click at [491, 323] on input "Yes, I can do that now" at bounding box center [486, 318] width 10 height 10
radio input "true"
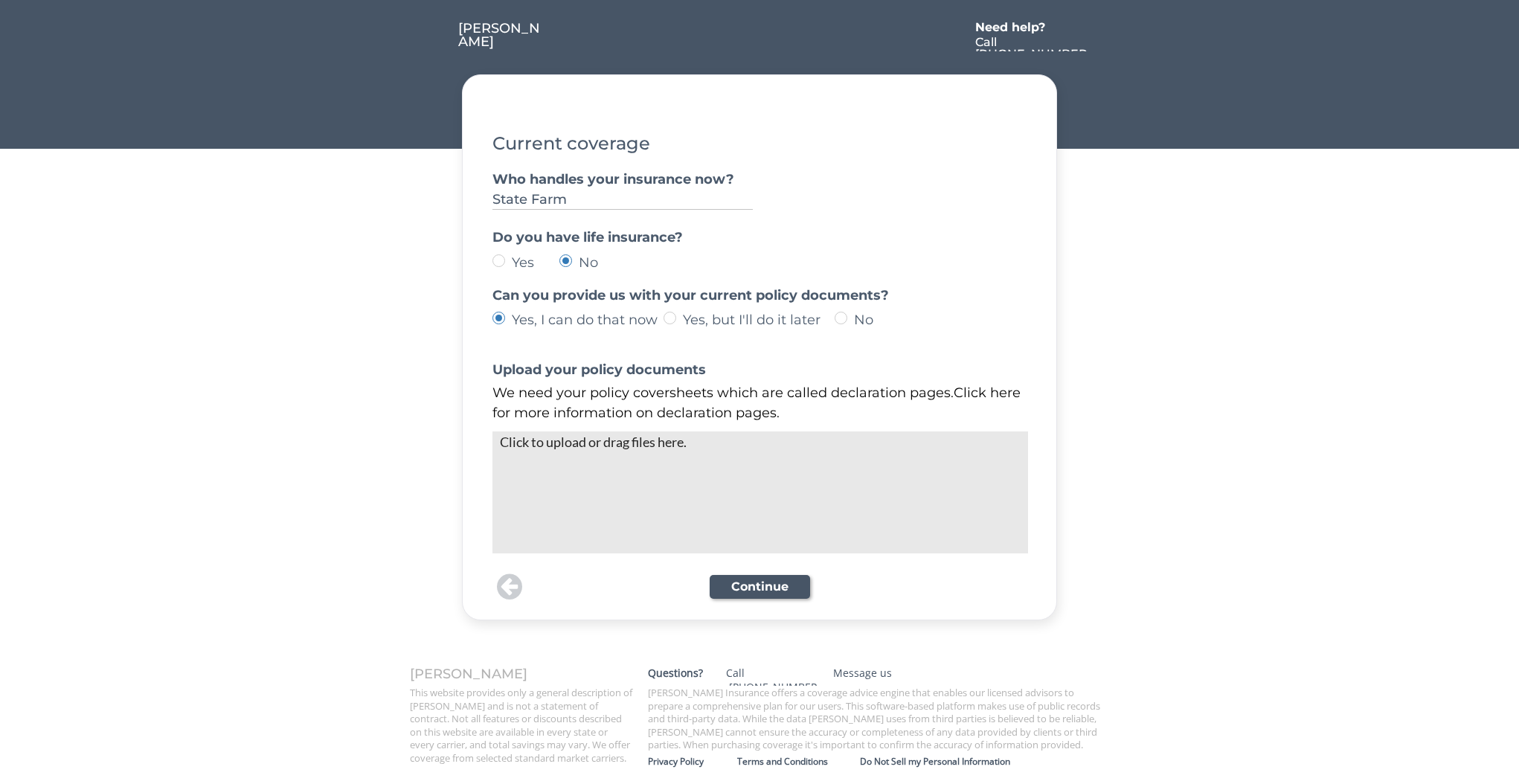
click at [870, 317] on label "No" at bounding box center [927, 319] width 156 height 13
click at [491, 317] on input "No" at bounding box center [486, 318] width 10 height 10
radio input "true"
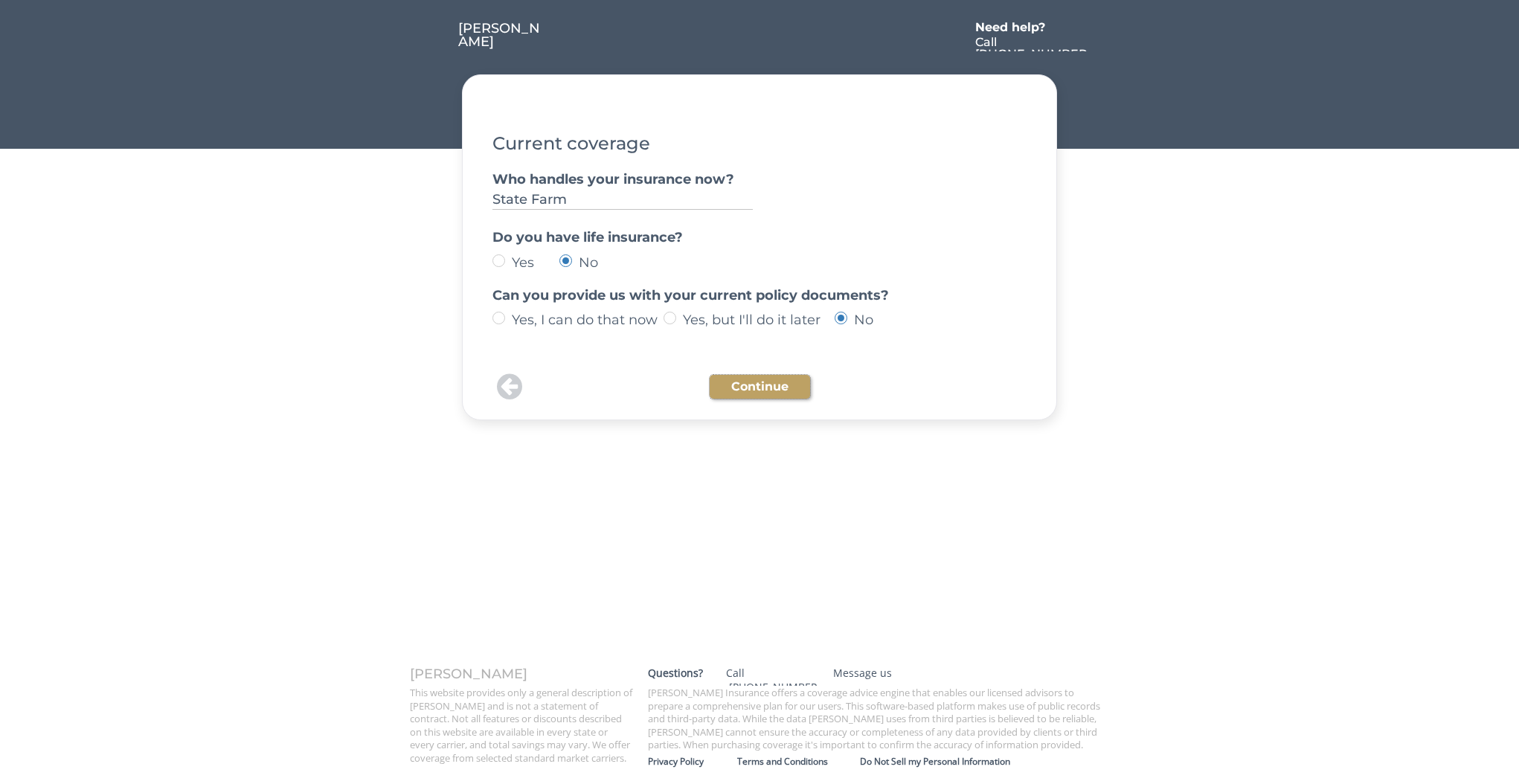
click at [779, 389] on button "Continue" at bounding box center [760, 386] width 101 height 24
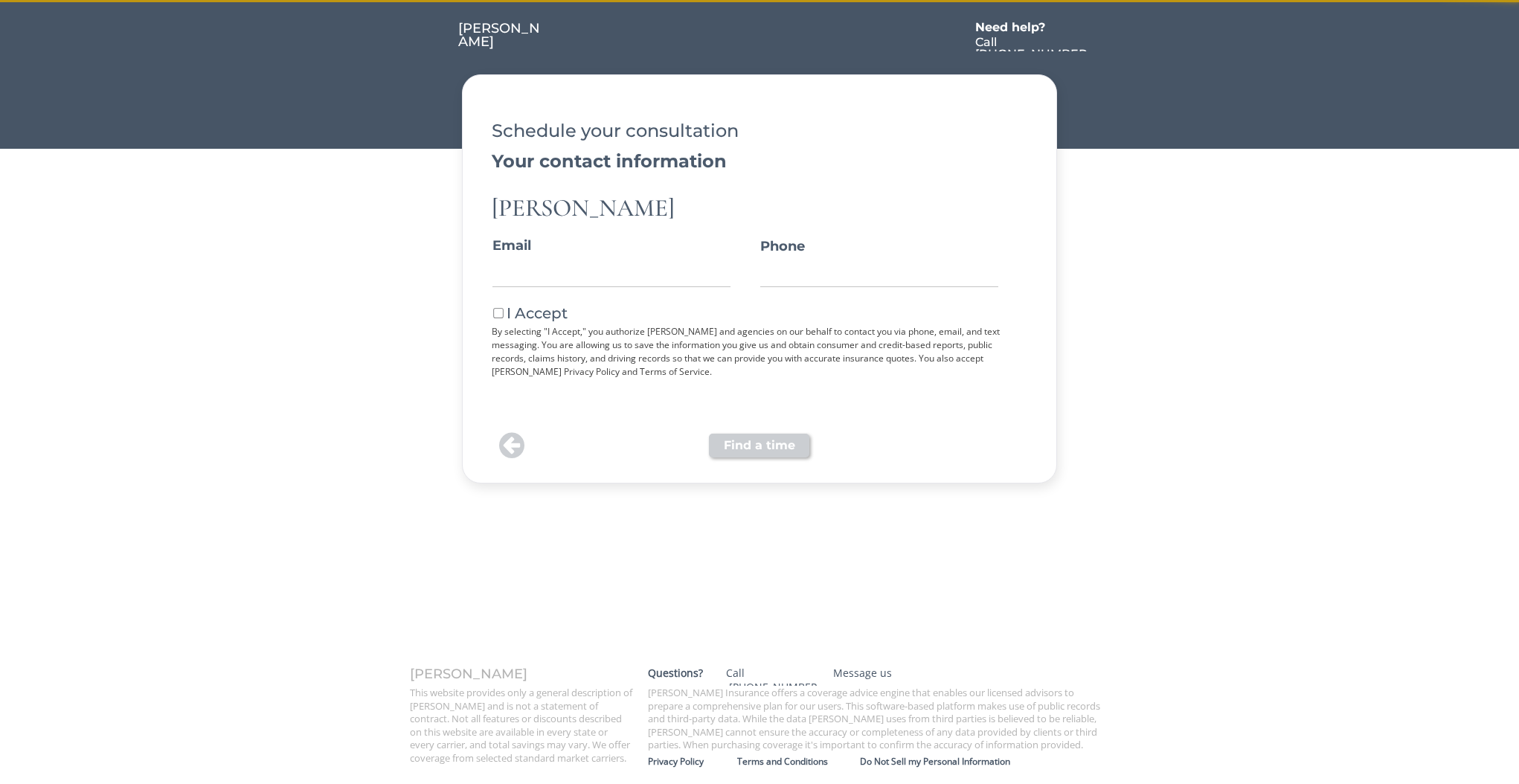
click at [766, 389] on div "Schedule your consultation Your contact information [PERSON_NAME] Email Phone I…" at bounding box center [760, 244] width 536 height 303
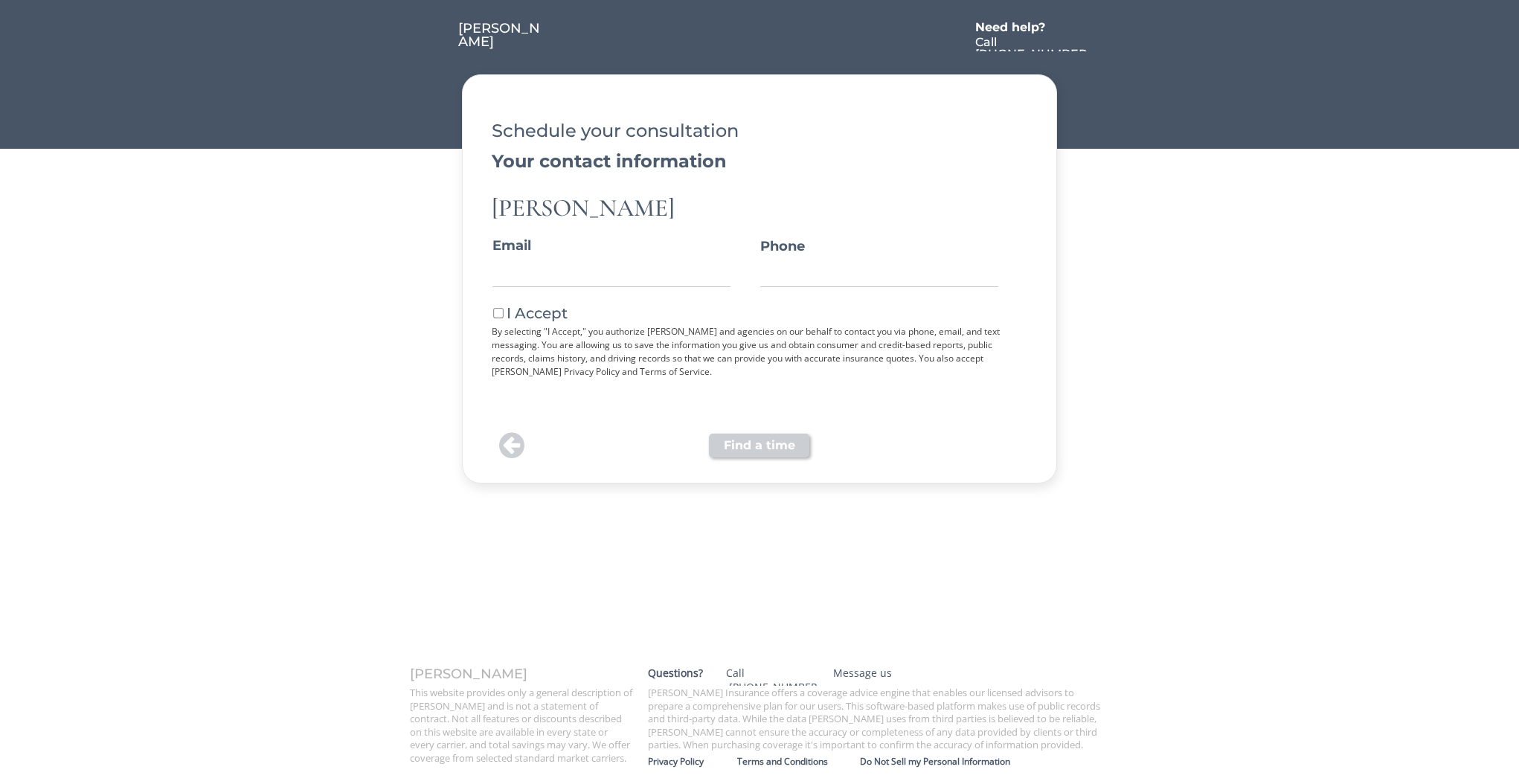
click at [515, 445] on button at bounding box center [511, 445] width 34 height 30
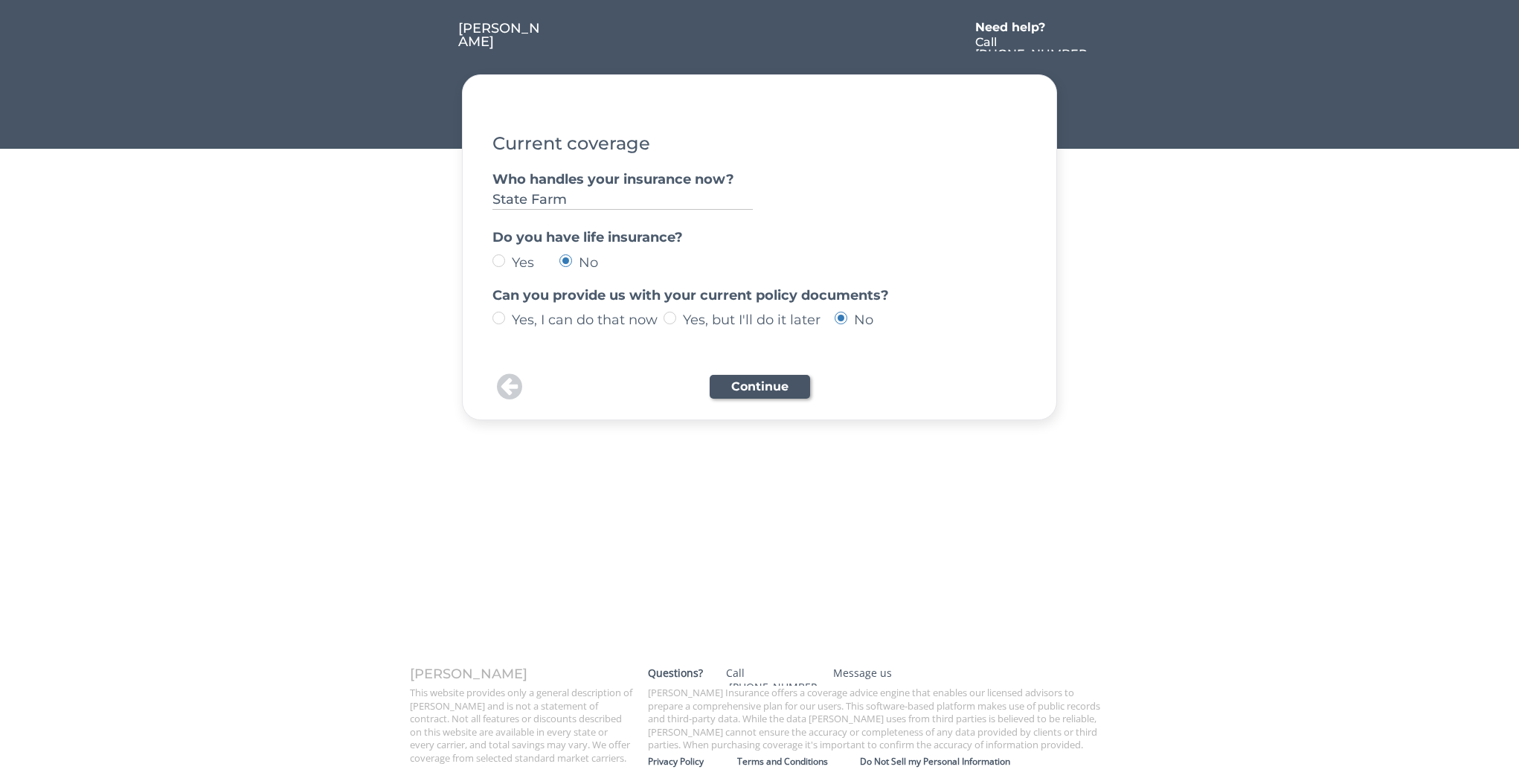
click at [634, 326] on label "Yes, I can do that now" at bounding box center [585, 319] width 156 height 13
click at [491, 323] on input "Yes, I can do that now" at bounding box center [486, 318] width 10 height 10
radio input "true"
